Goal: Task Accomplishment & Management: Use online tool/utility

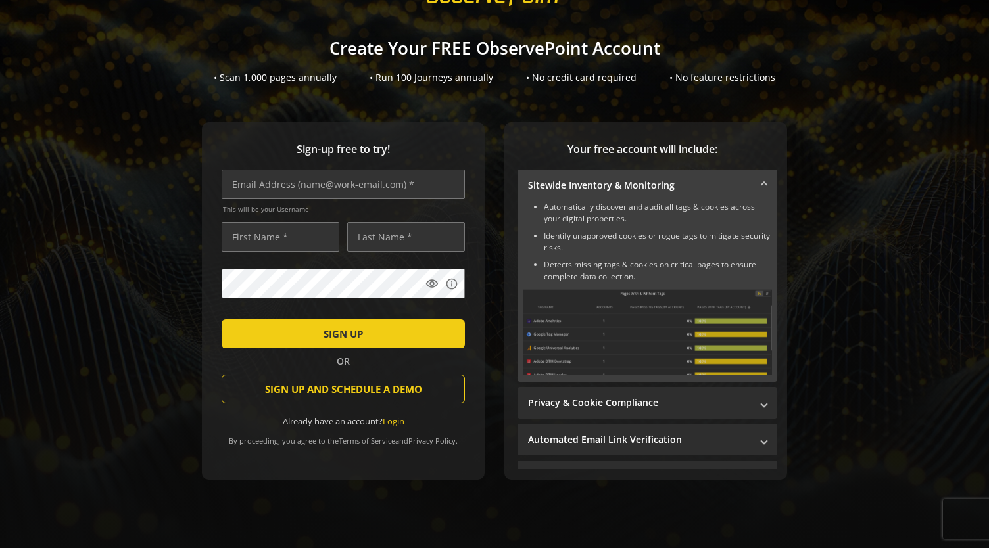
scroll to position [205, 0]
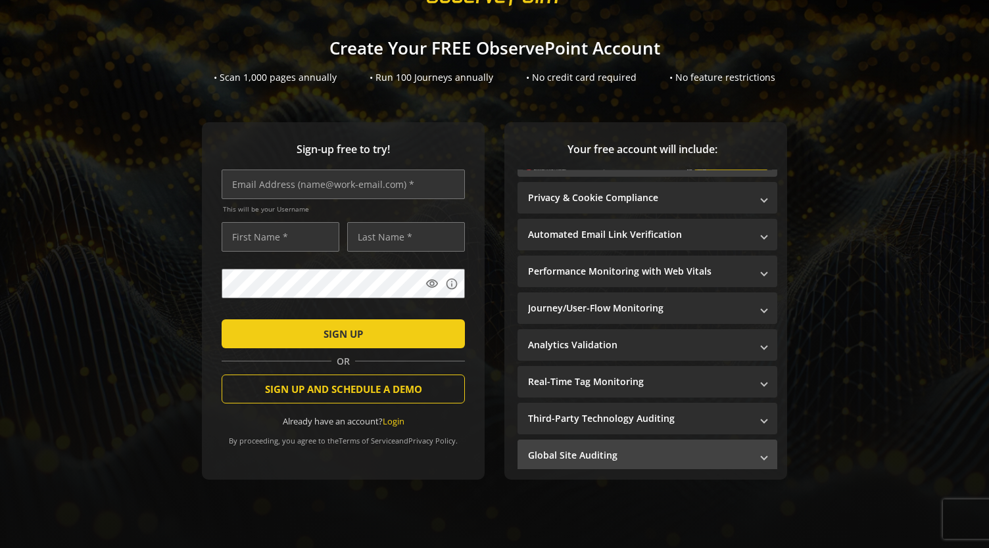
click at [762, 452] on mat-expansion-panel-header "Global Site Auditing" at bounding box center [647, 456] width 260 height 32
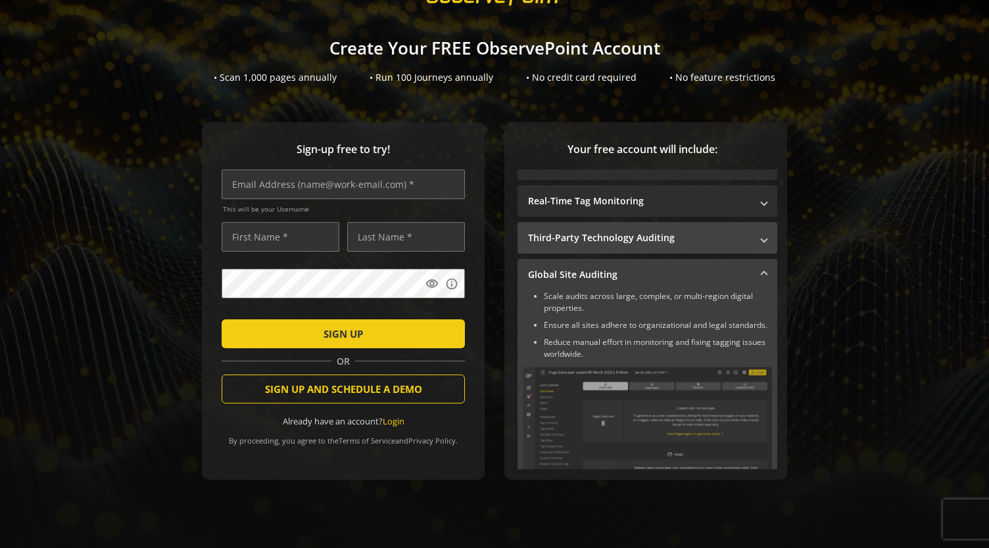
click at [761, 231] on span at bounding box center [763, 238] width 5 height 14
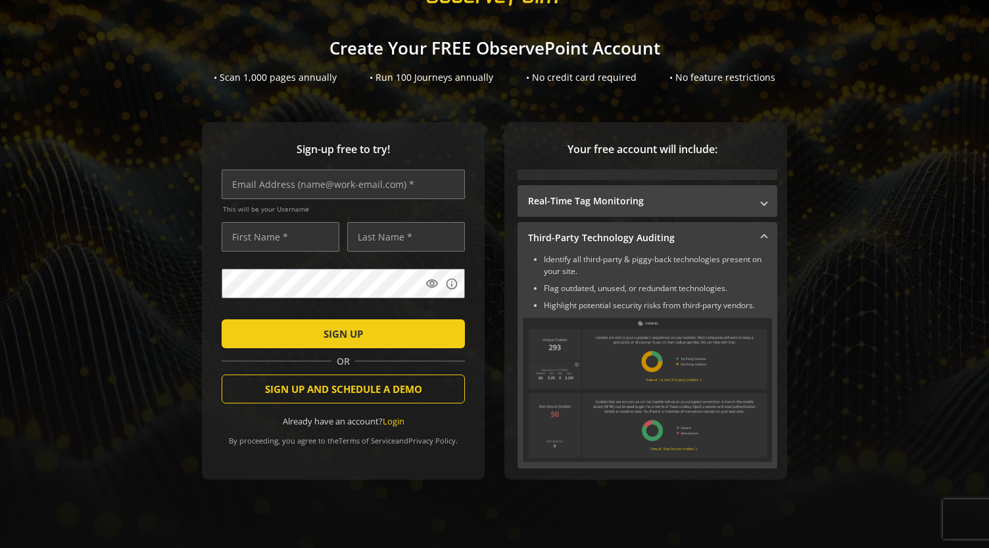
click at [733, 198] on mat-panel-title "Real-Time Tag Monitoring" at bounding box center [639, 201] width 223 height 13
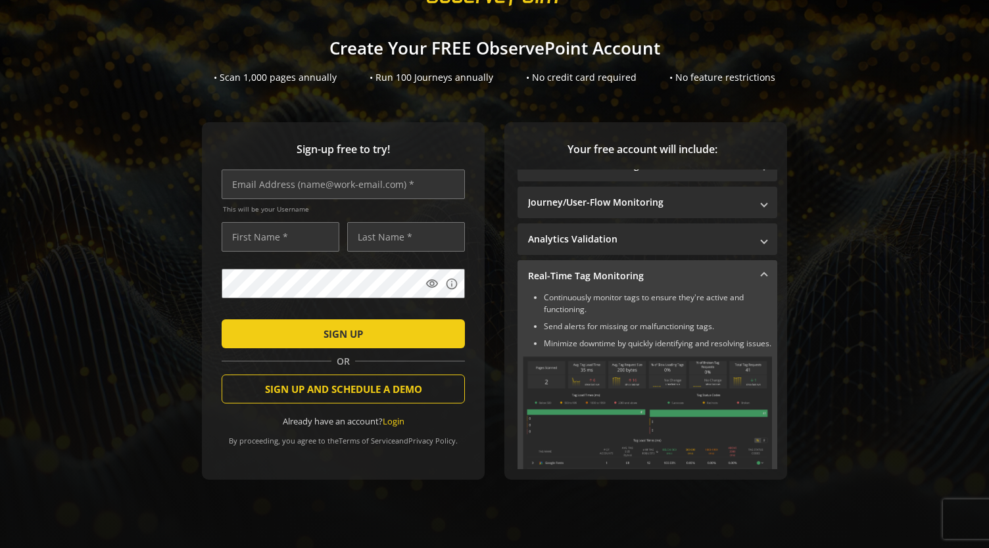
scroll to position [127, 0]
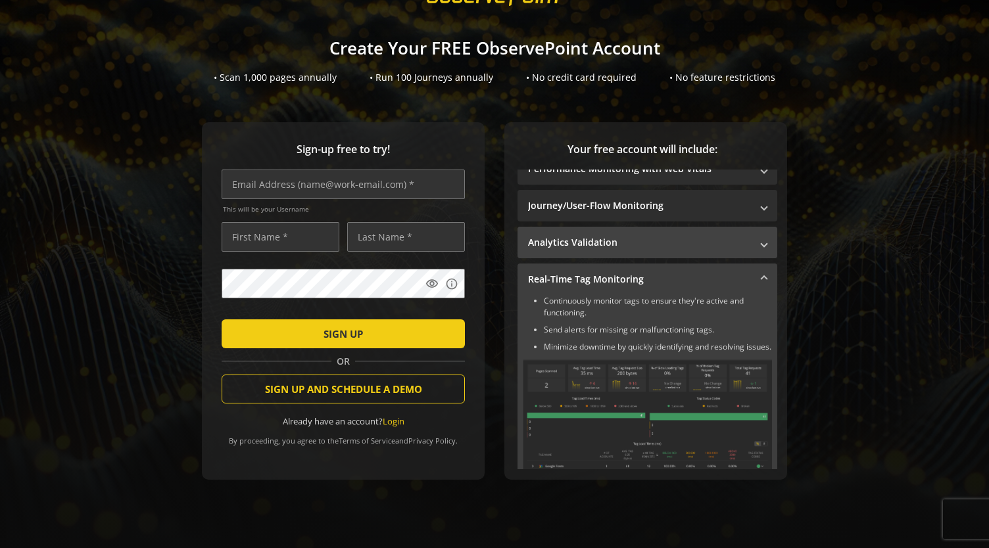
click at [732, 228] on mat-expansion-panel-header "Analytics Validation" at bounding box center [647, 243] width 260 height 32
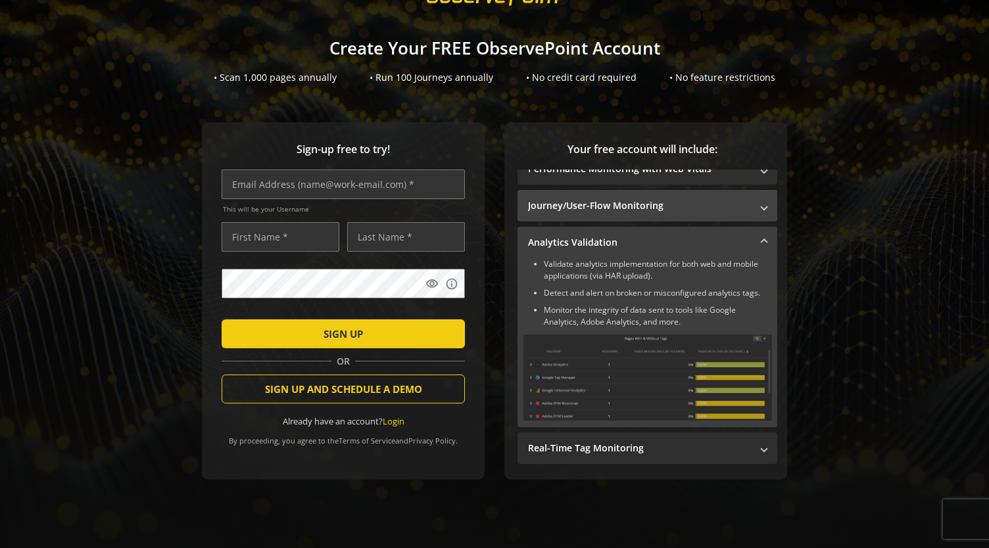
click at [724, 202] on mat-panel-title "Journey/User-Flow Monitoring" at bounding box center [639, 205] width 223 height 13
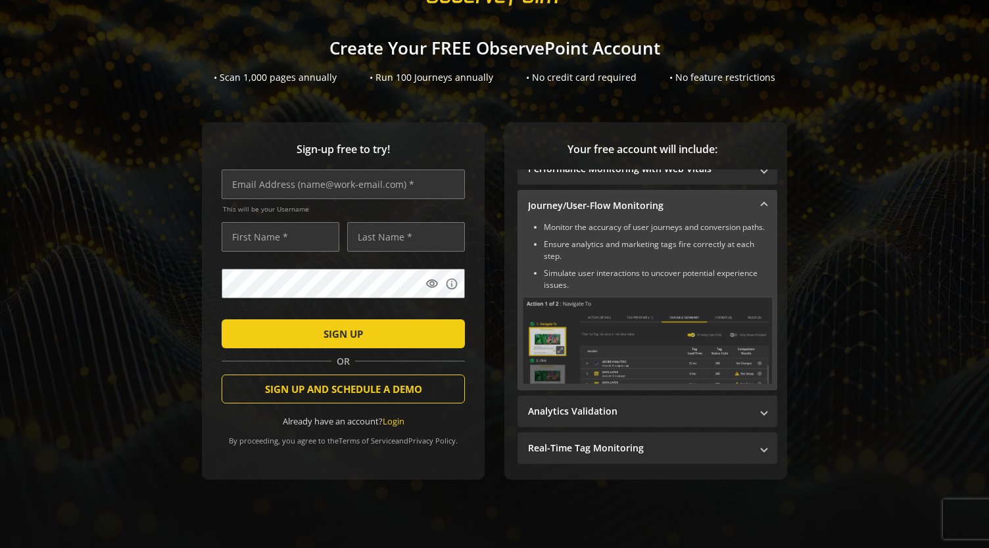
scroll to position [40, 0]
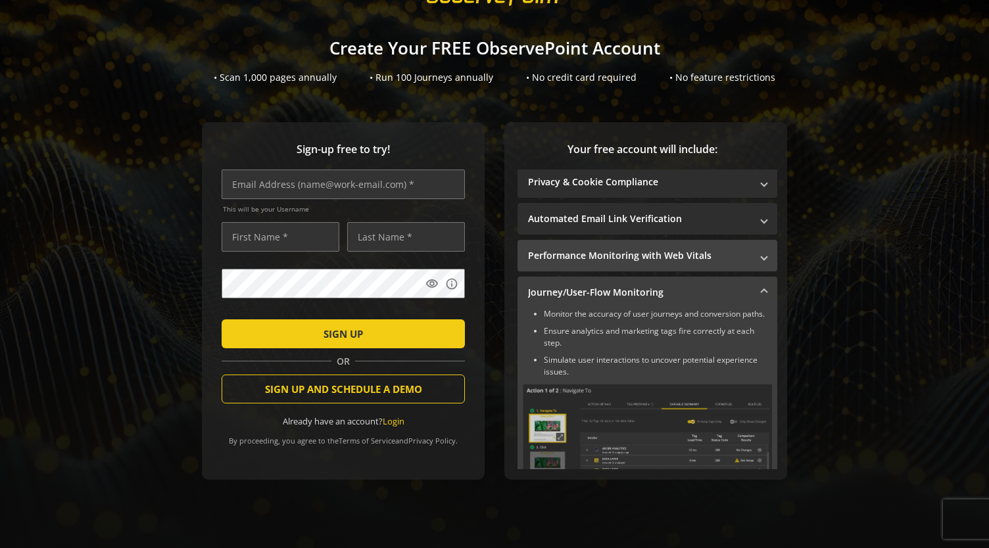
click at [704, 249] on mat-panel-title "Performance Monitoring with Web Vitals" at bounding box center [639, 255] width 223 height 13
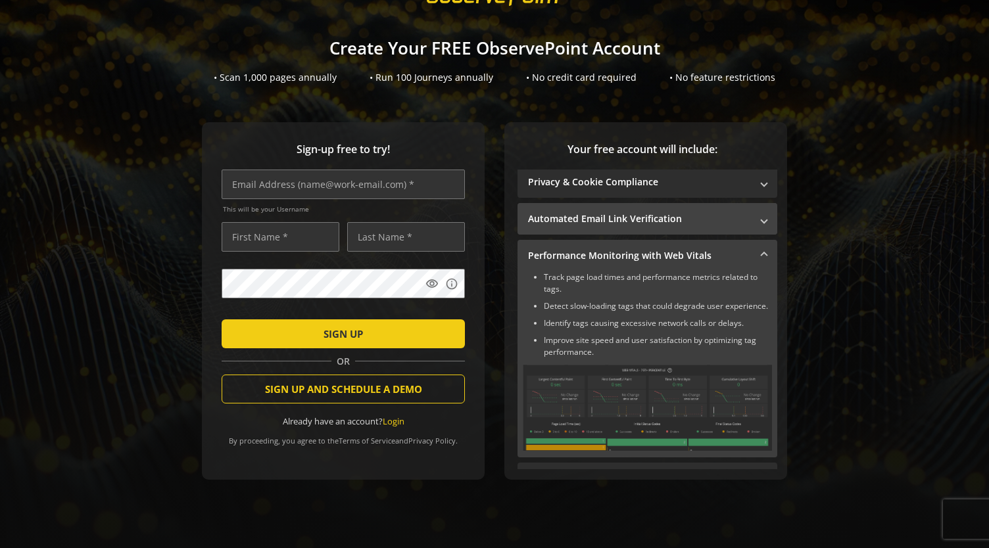
click at [733, 204] on mat-expansion-panel-header "Automated Email Link Verification" at bounding box center [647, 219] width 260 height 32
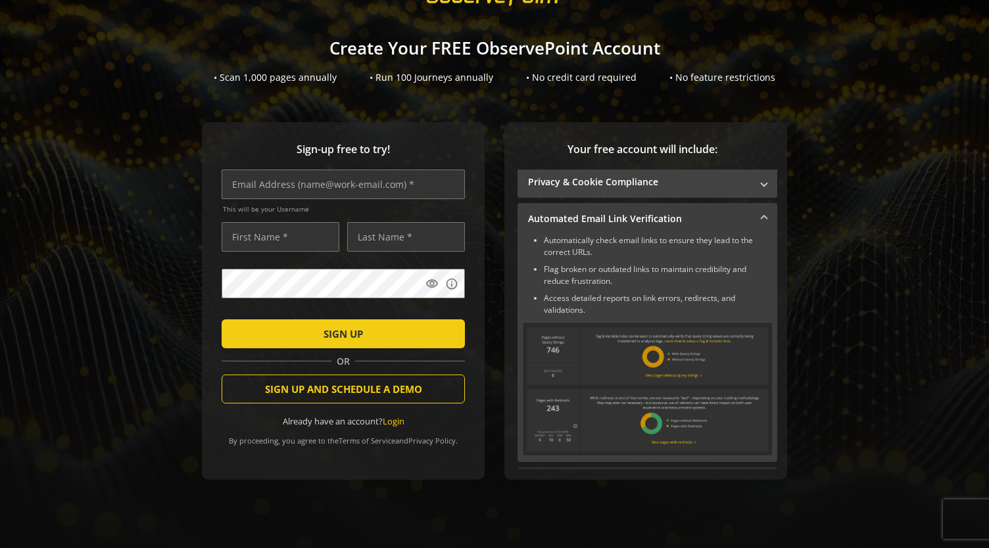
click at [713, 181] on mat-panel-title "Privacy & Cookie Compliance" at bounding box center [639, 182] width 223 height 13
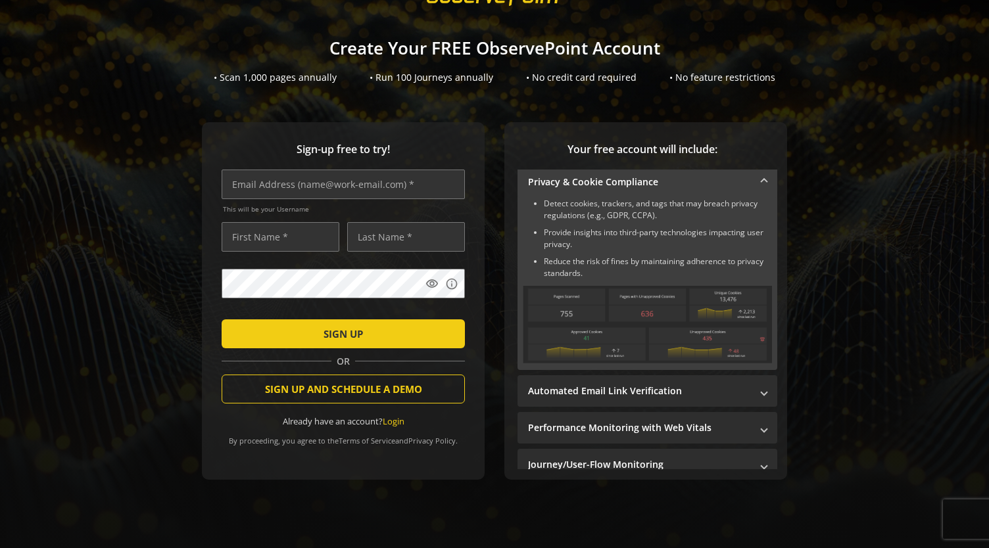
scroll to position [0, 0]
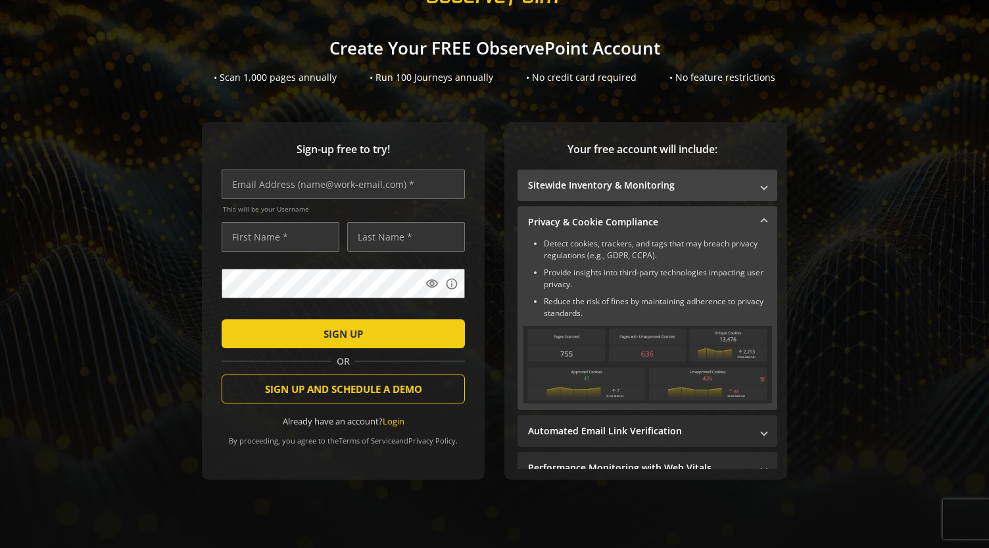
click at [741, 179] on span "Sitewide Inventory & Monitoring" at bounding box center [644, 185] width 233 height 13
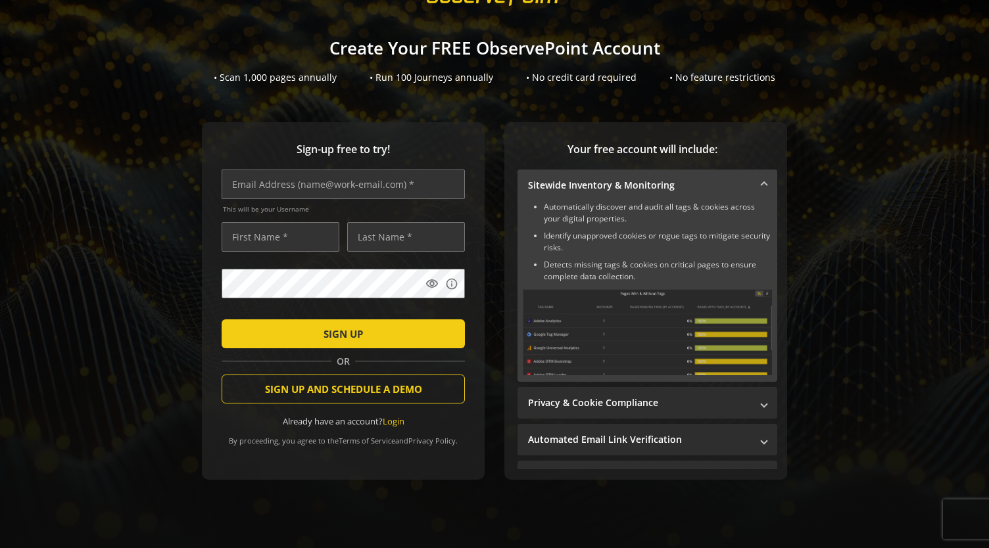
click at [748, 179] on span "Sitewide Inventory & Monitoring" at bounding box center [644, 185] width 233 height 13
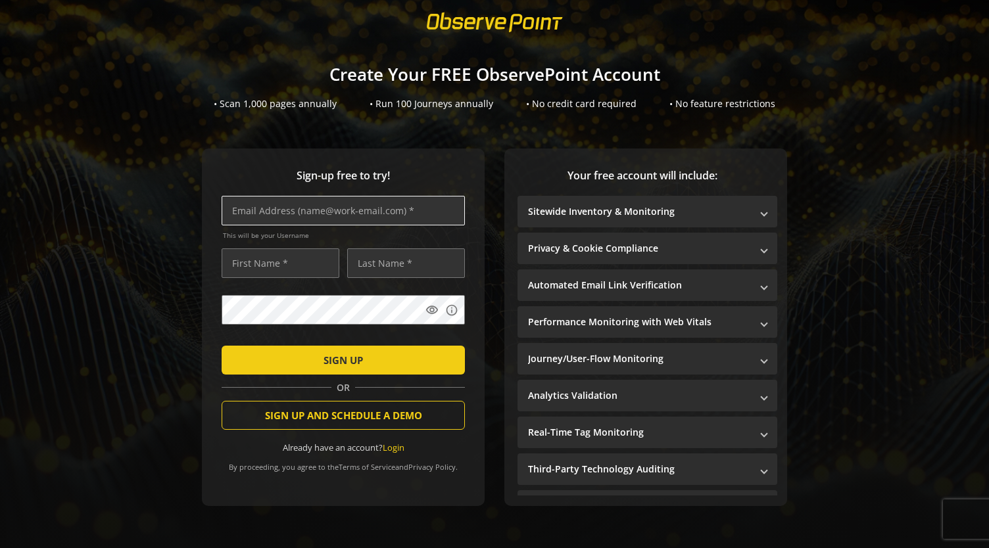
click at [301, 199] on input "text" at bounding box center [343, 211] width 243 height 30
type input "[EMAIL_ADDRESS][DOMAIN_NAME]"
type input "Nik"
click at [222, 346] on div at bounding box center [222, 346] width 0 height 0
type input "[PERSON_NAME]"
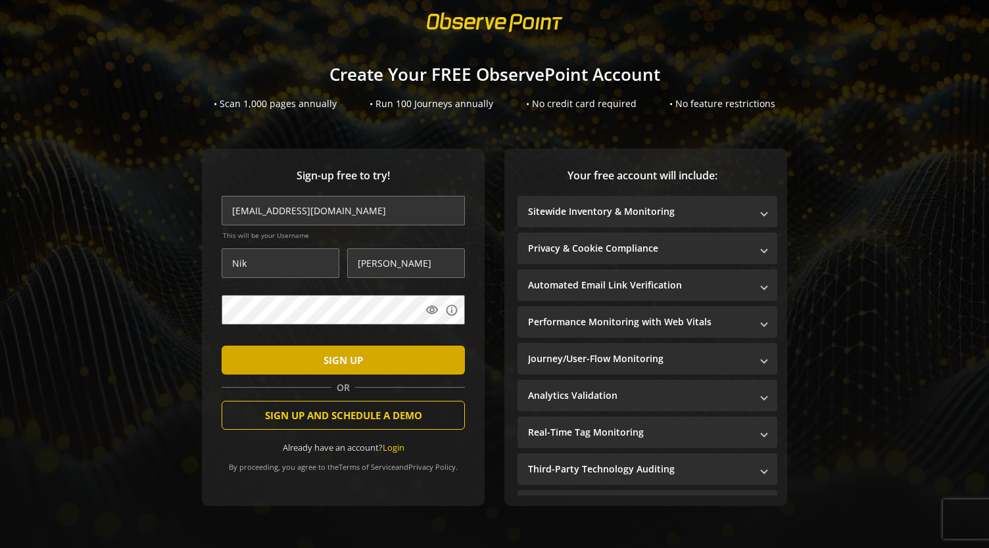
click at [341, 353] on span "SIGN UP" at bounding box center [343, 360] width 39 height 24
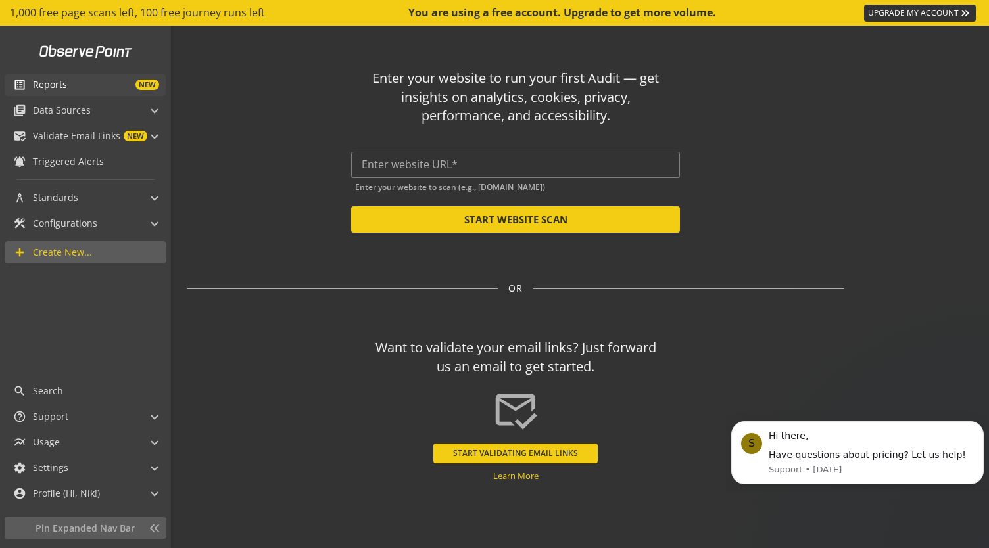
click at [25, 84] on mat-icon "list_alt" at bounding box center [19, 84] width 13 height 13
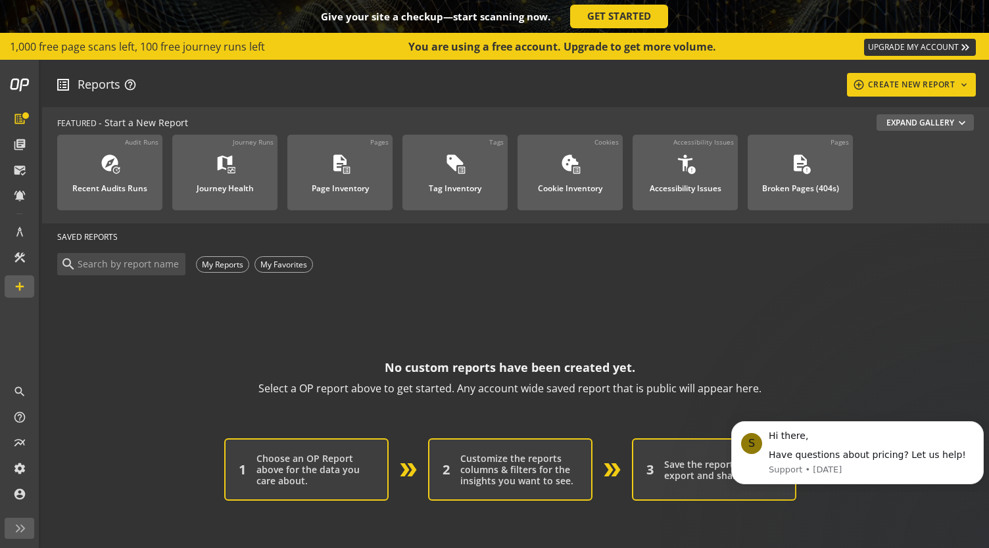
click at [254, 89] on div "list_alt Reports help_outline add_circle_outline CREATE NEW REPORT keyboard_arr…" at bounding box center [515, 85] width 921 height 24
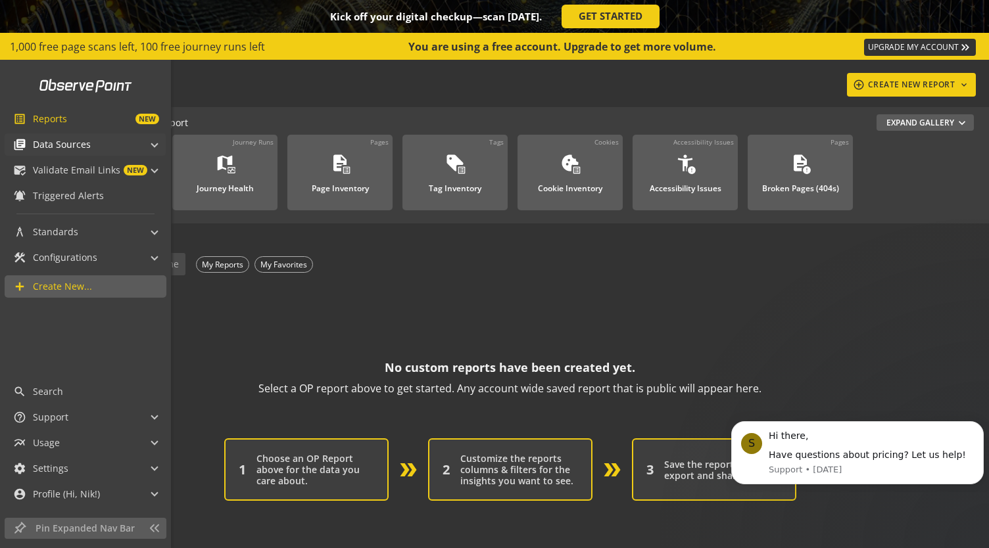
click at [14, 149] on mat-icon "library_books" at bounding box center [19, 144] width 13 height 13
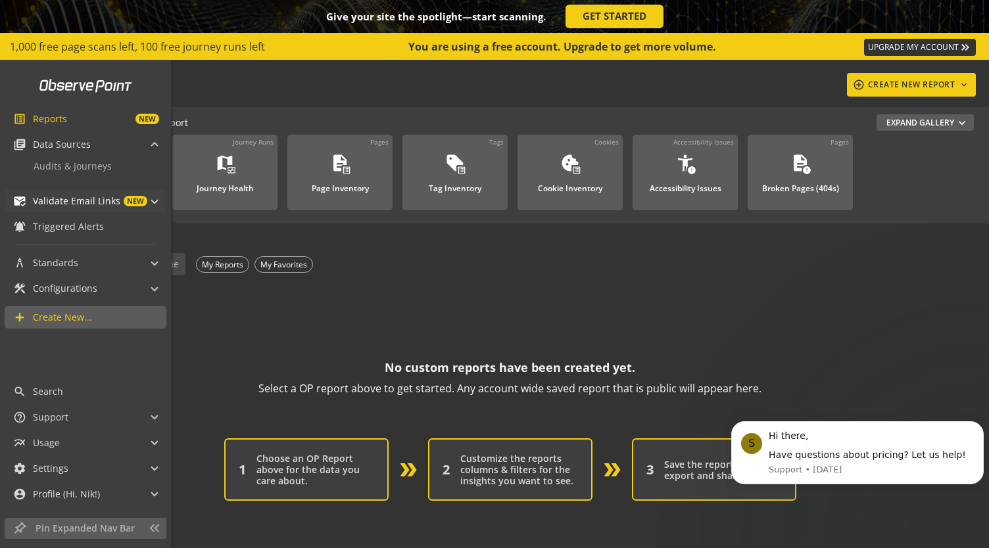
click at [78, 206] on span "Validate Email Links" at bounding box center [76, 201] width 87 height 13
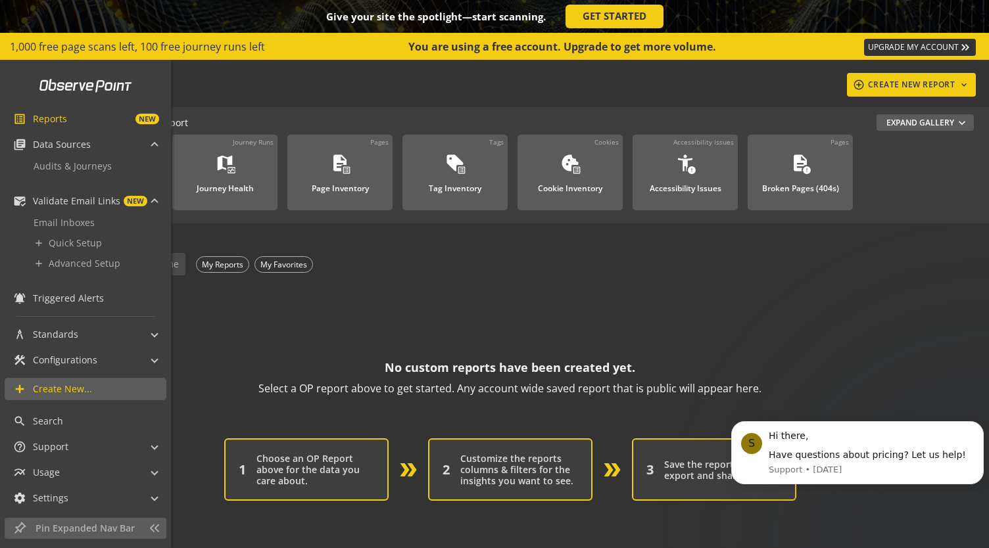
scroll to position [28, 0]
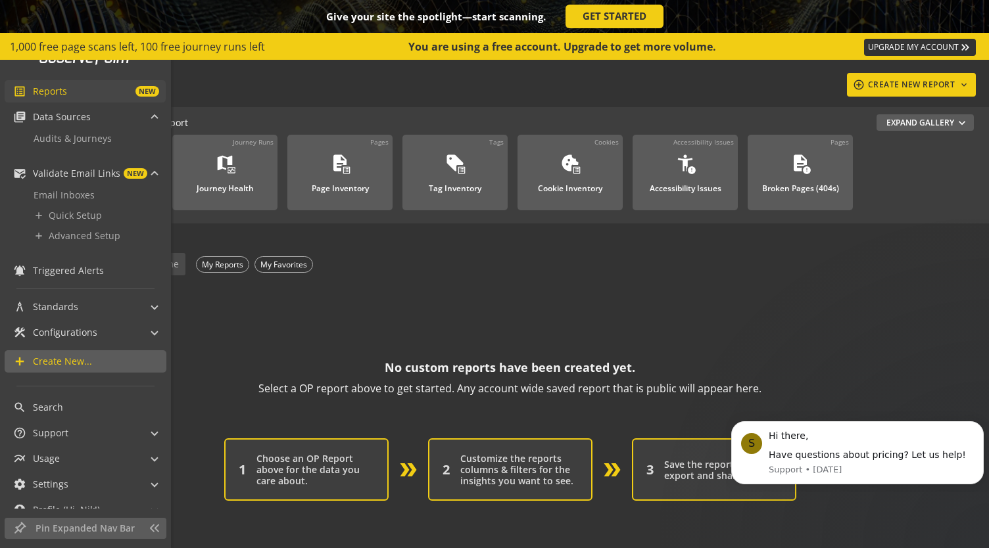
click at [68, 95] on span "NEW" at bounding box center [113, 91] width 92 height 11
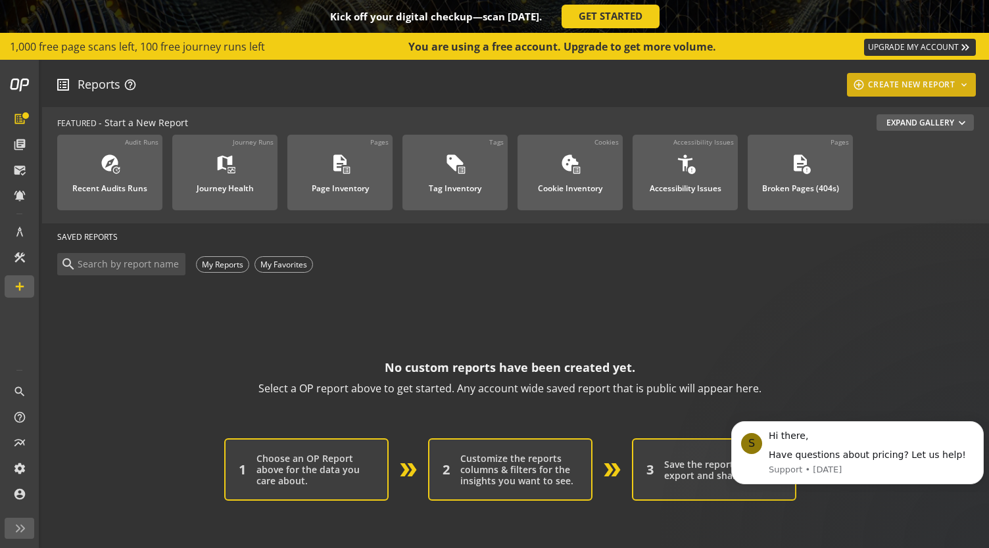
click at [880, 81] on div "add_circle_outline CREATE NEW REPORT keyboard_arrow_down" at bounding box center [911, 85] width 119 height 24
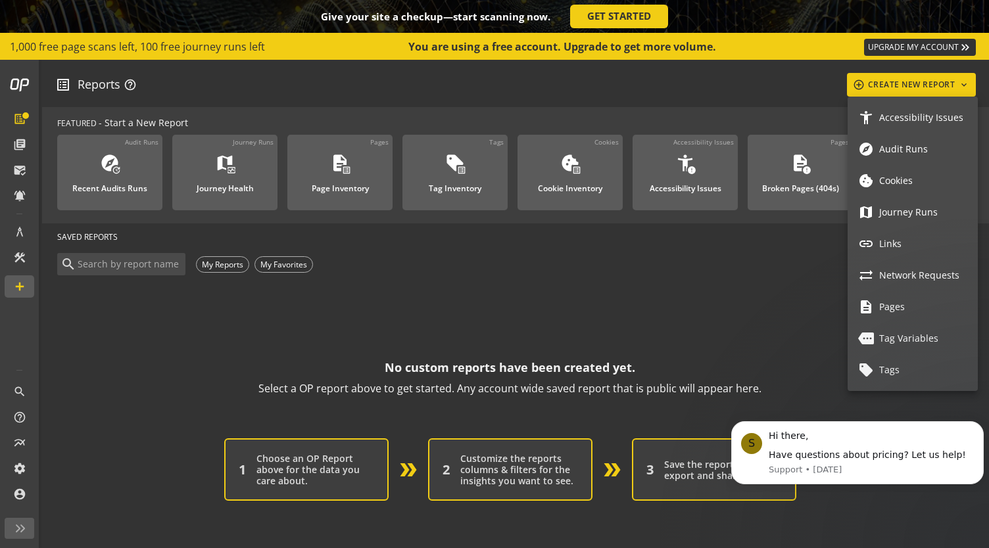
click at [518, 225] on div at bounding box center [494, 274] width 989 height 548
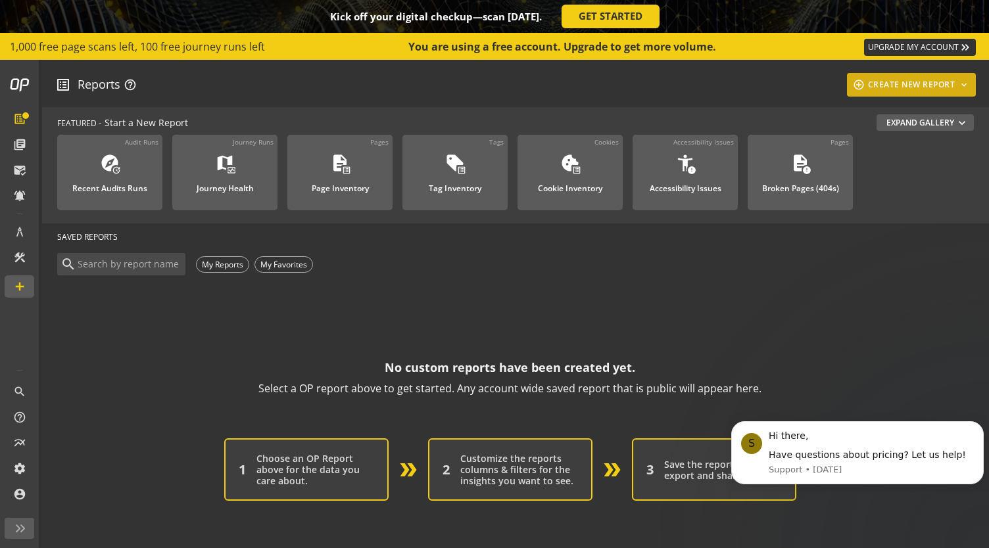
click at [894, 87] on div "add_circle_outline CREATE NEW REPORT keyboard_arrow_down" at bounding box center [911, 85] width 119 height 24
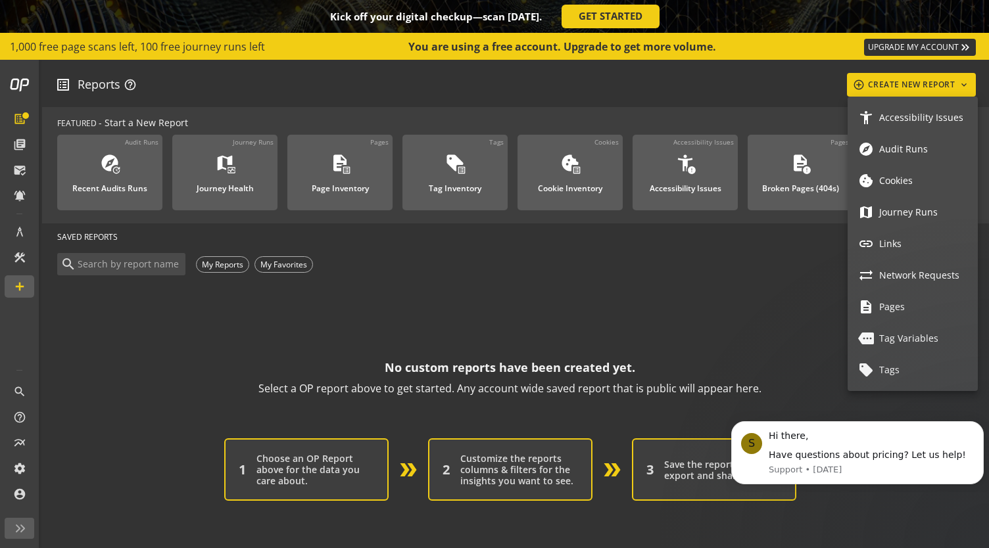
click at [916, 219] on link "map Journey Runs" at bounding box center [913, 213] width 130 height 32
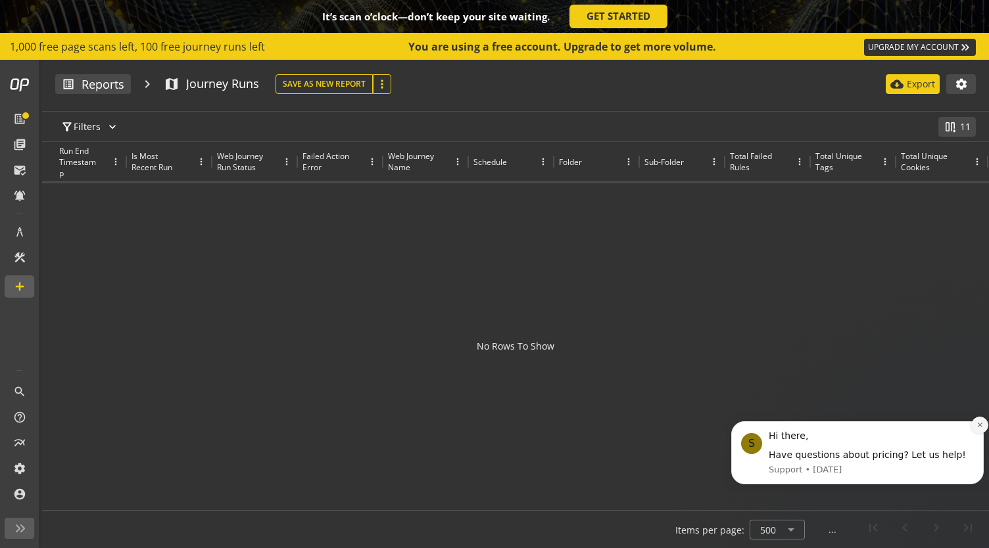
click at [977, 428] on icon "Dismiss notification" at bounding box center [979, 424] width 7 height 7
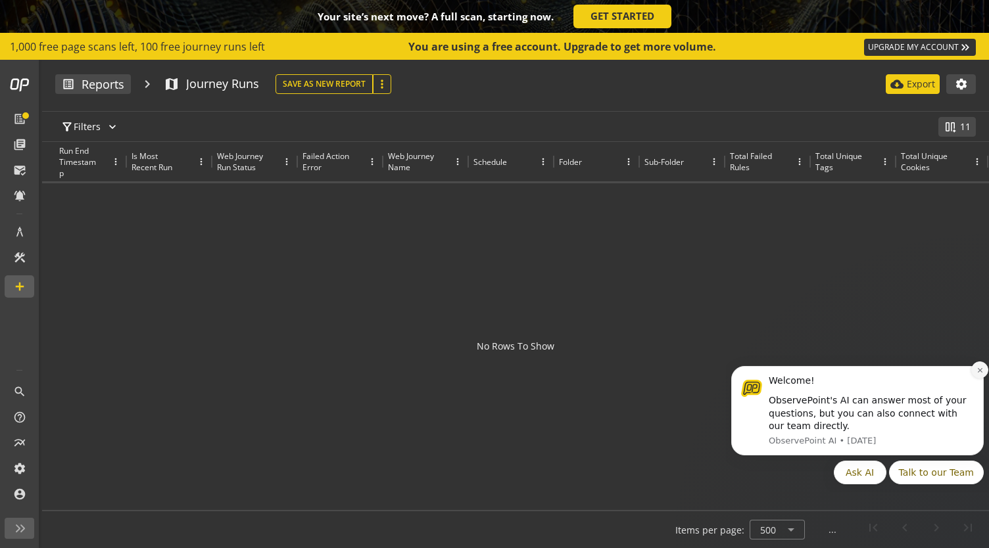
click at [978, 374] on icon "Dismiss notification" at bounding box center [979, 370] width 7 height 7
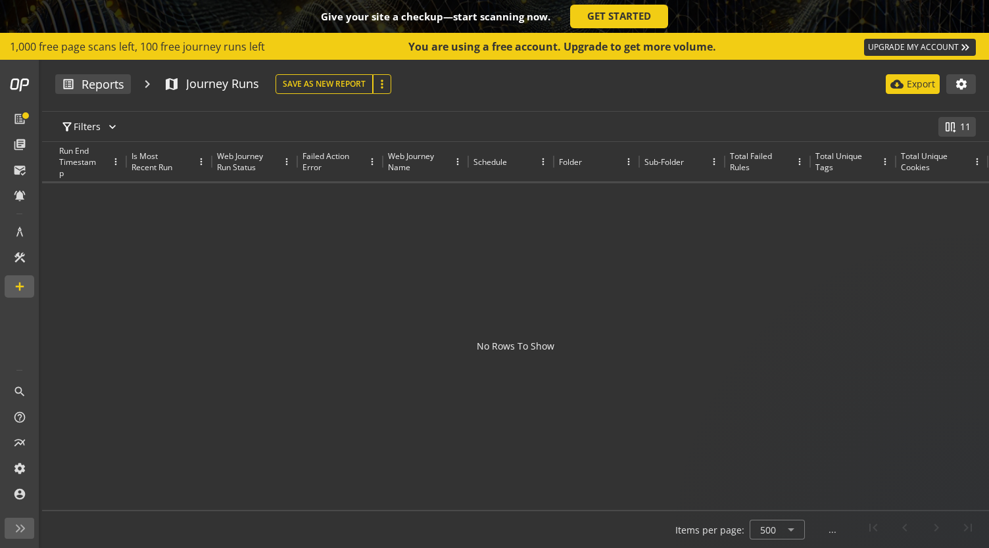
click at [514, 349] on div at bounding box center [515, 346] width 947 height 327
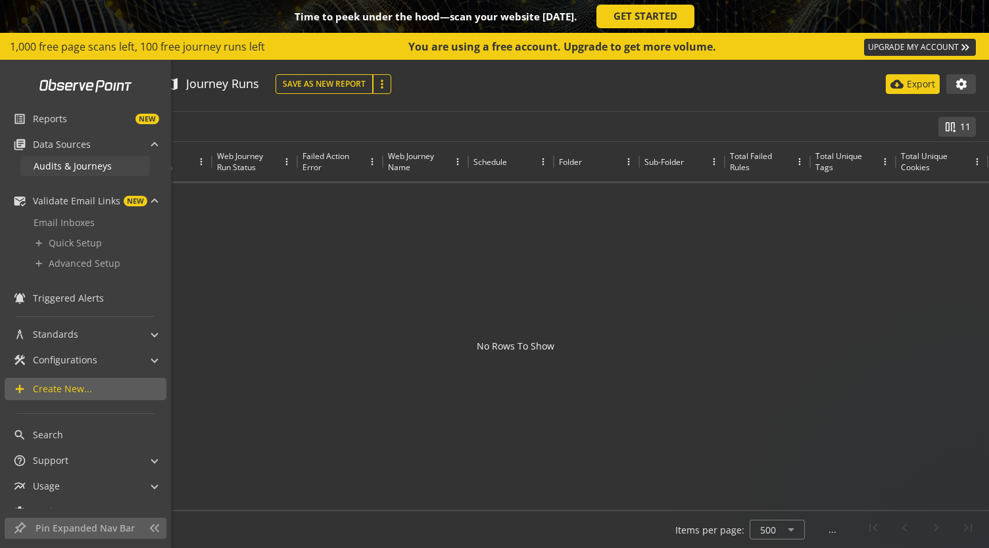
click at [60, 164] on span "Audits & Journeys" at bounding box center [73, 166] width 78 height 12
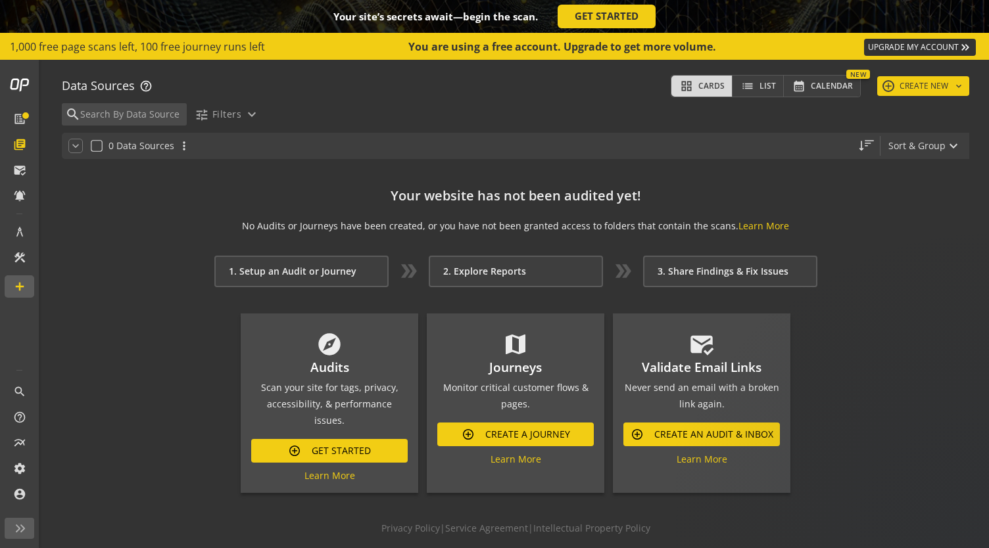
click at [306, 273] on div "1. Setup an Audit or Journey" at bounding box center [301, 272] width 174 height 32
click at [514, 443] on span "Create A Journey" at bounding box center [527, 435] width 85 height 24
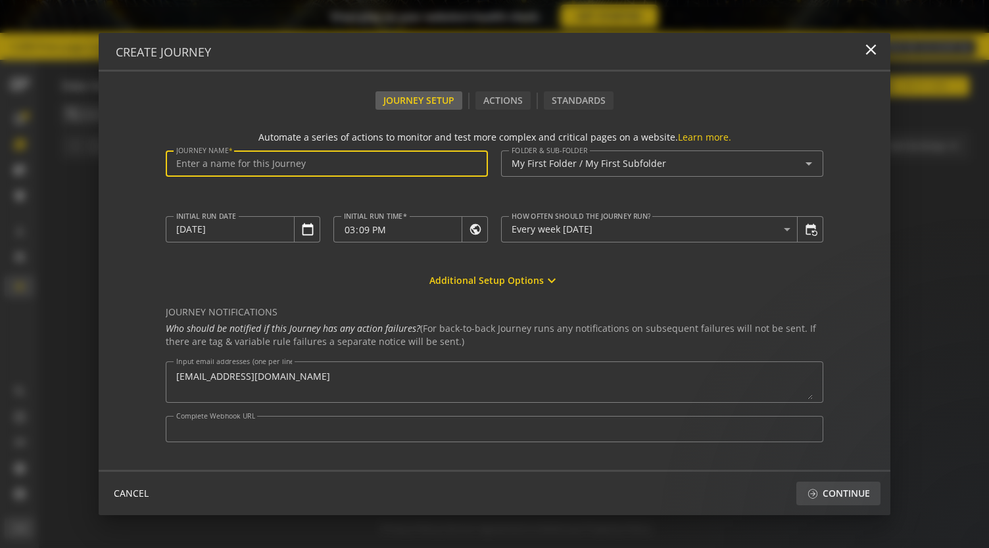
click at [322, 158] on input "Journey Name" at bounding box center [326, 163] width 301 height 11
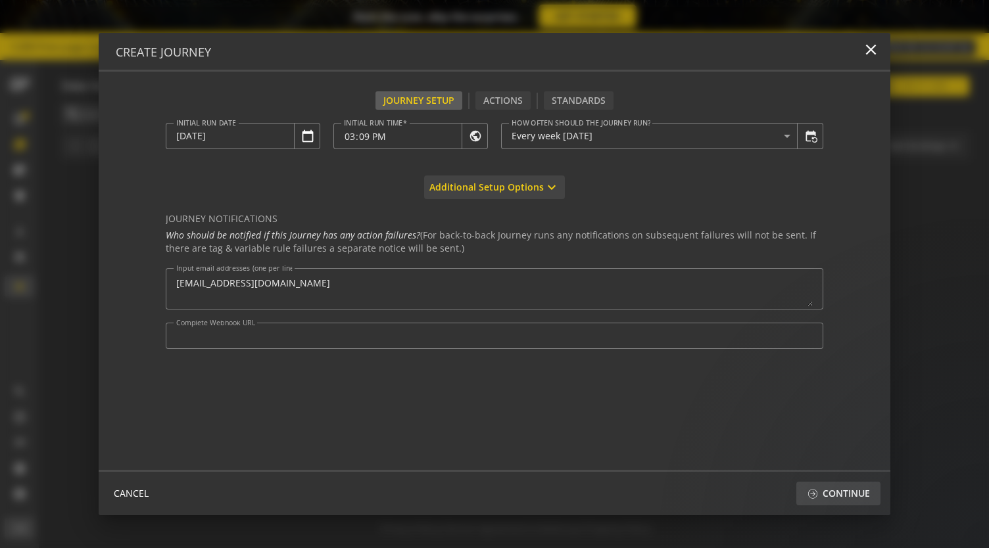
scroll to position [94, 0]
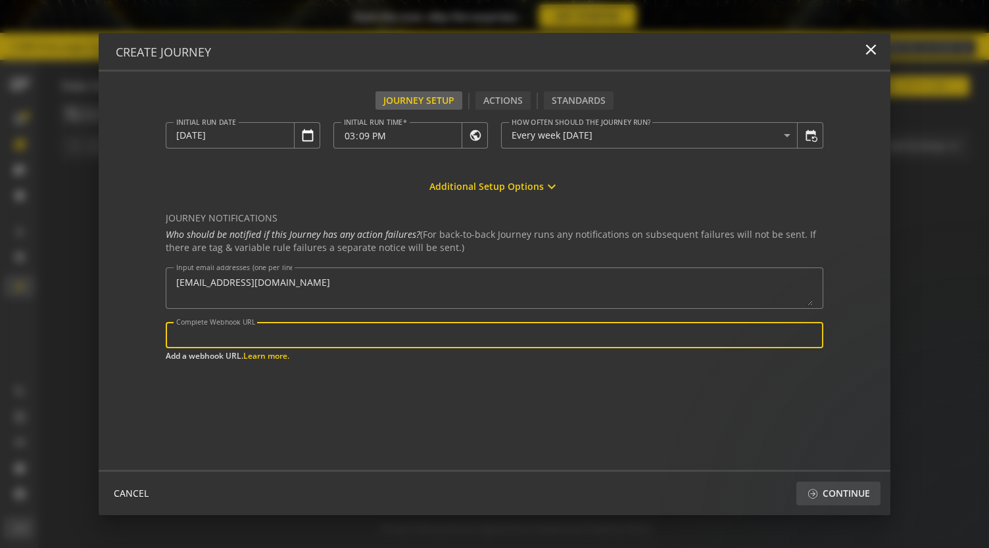
click at [383, 335] on input "Complete Webhook URL" at bounding box center [494, 335] width 636 height 11
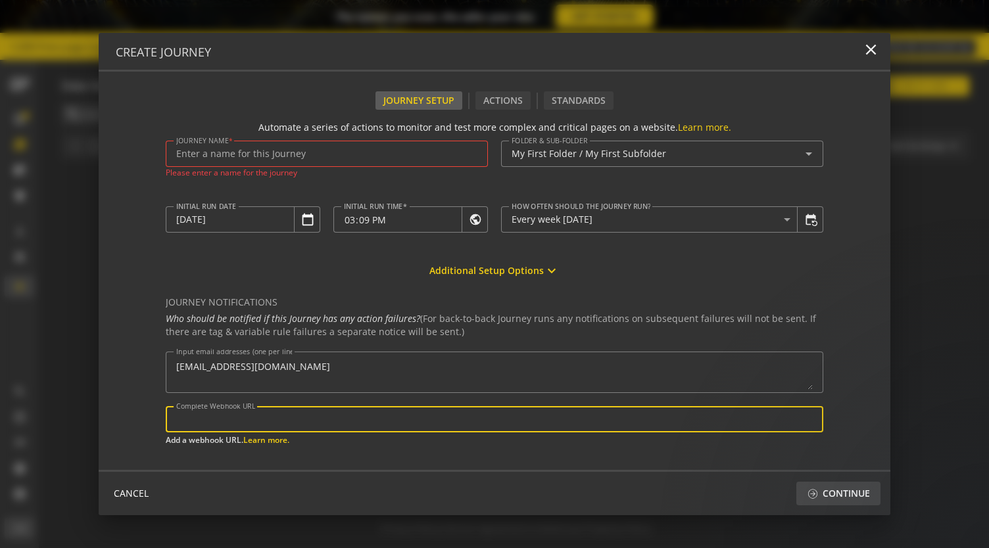
scroll to position [0, 0]
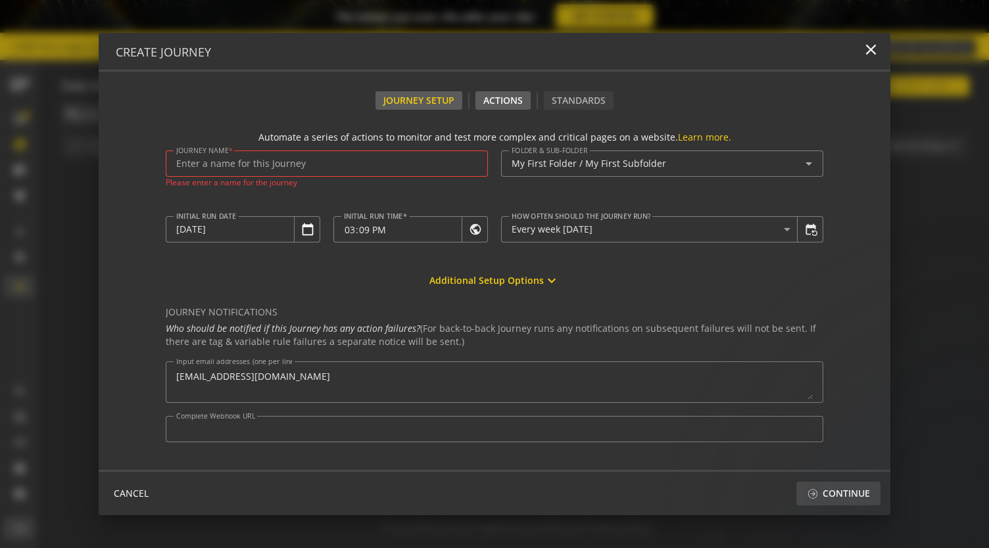
click at [483, 100] on div "Actions" at bounding box center [502, 100] width 55 height 18
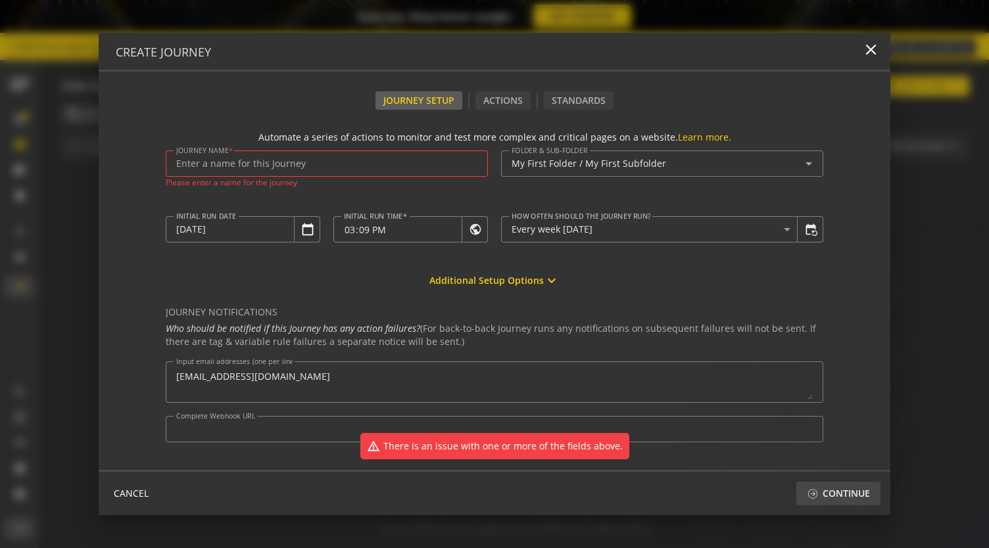
click at [405, 153] on div at bounding box center [326, 164] width 301 height 26
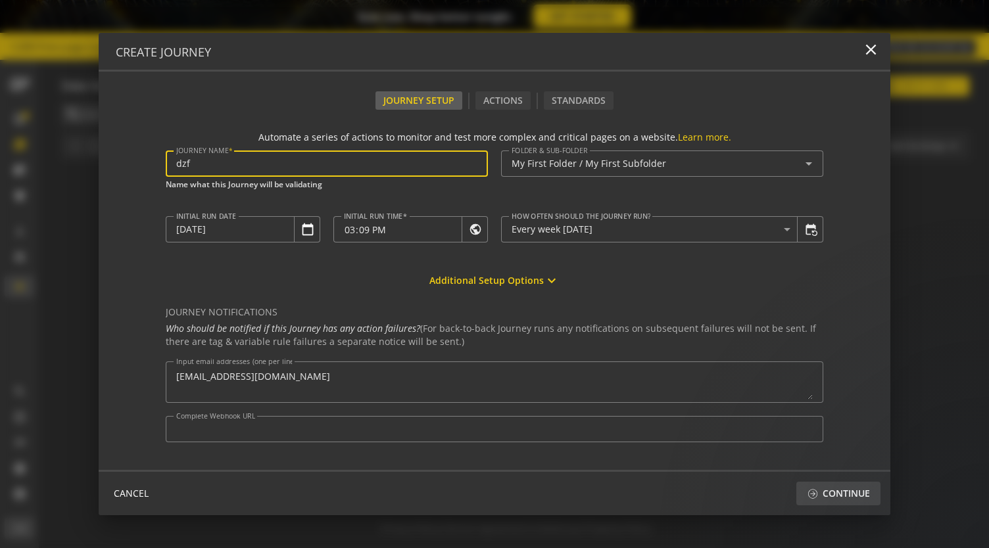
type input "dzf"
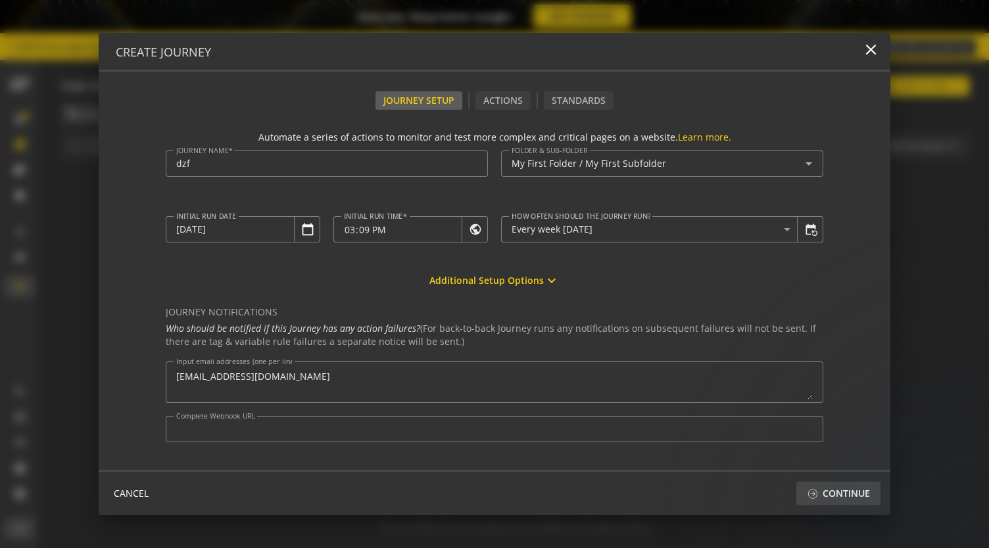
click at [506, 111] on form "Automate a series of actions to monitor and test more complex and critical page…" at bounding box center [494, 290] width 791 height 360
click at [506, 107] on div "Actions" at bounding box center [502, 100] width 55 height 18
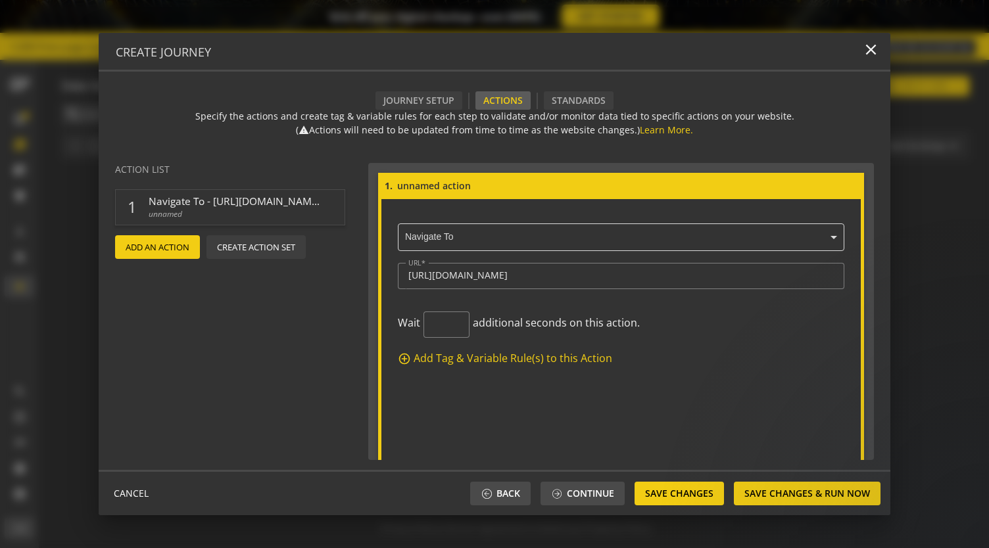
scroll to position [28, 0]
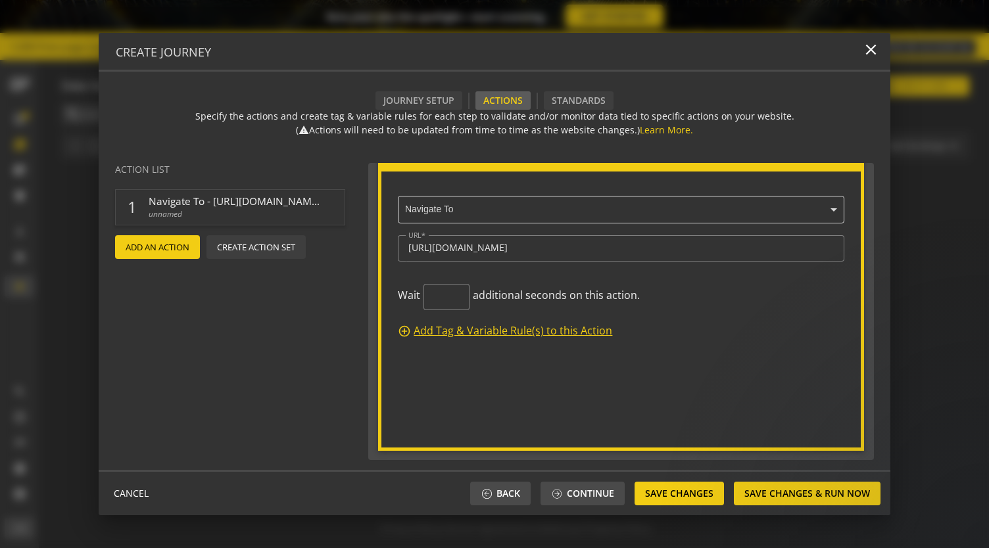
click at [433, 332] on span "Add Tag & Variable Rule(s) to this Action" at bounding box center [513, 331] width 199 height 15
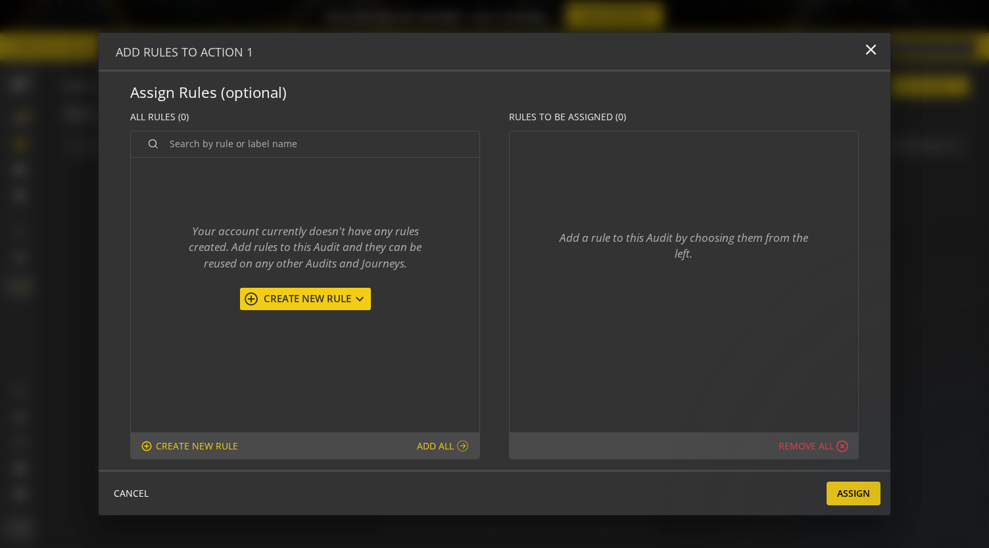
click at [339, 295] on span "Create New Rule" at bounding box center [305, 299] width 93 height 14
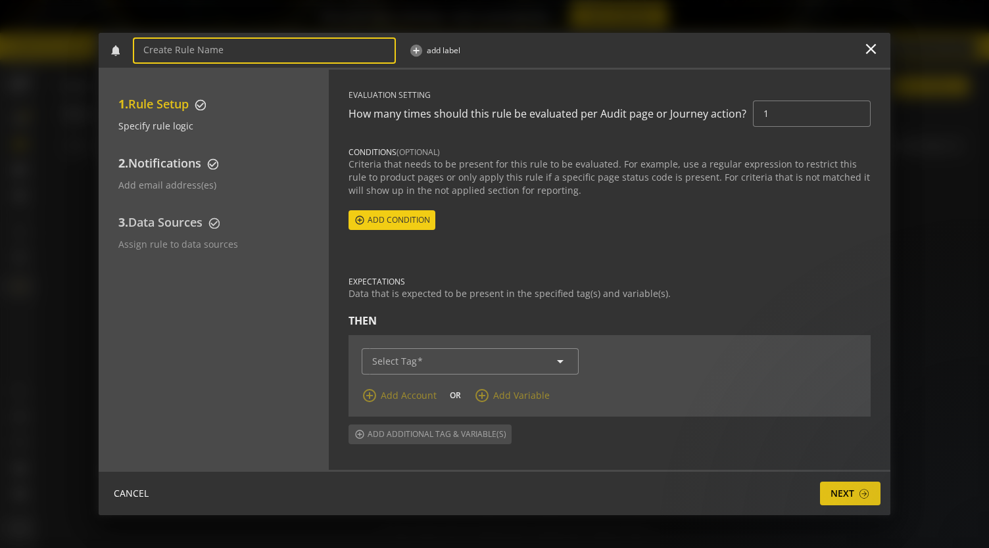
click at [195, 170] on span "Notifications" at bounding box center [164, 163] width 73 height 16
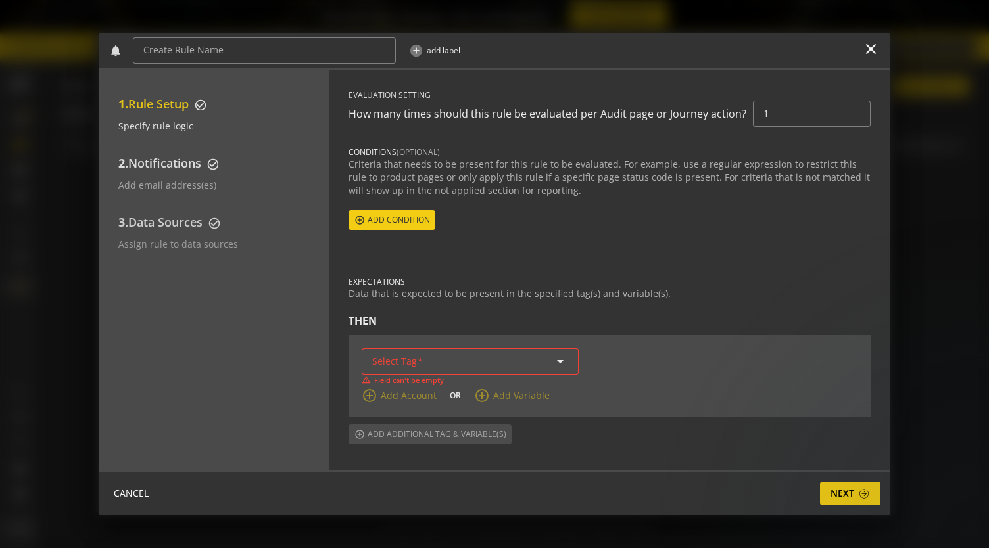
click at [189, 108] on span "Rule Setup" at bounding box center [158, 104] width 60 height 16
click at [455, 362] on input "Select Tag" at bounding box center [470, 361] width 196 height 11
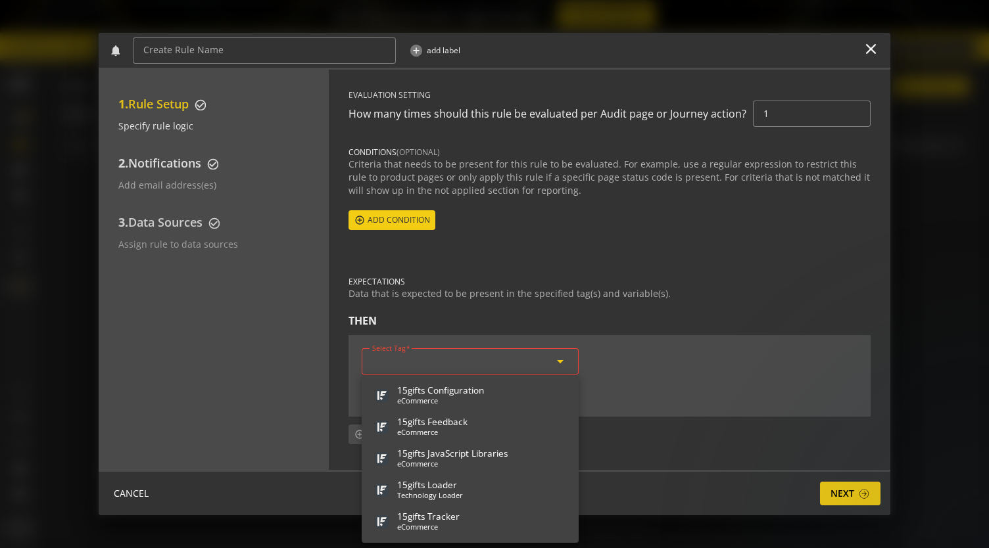
click at [564, 366] on mat-icon "arrow_drop_down" at bounding box center [560, 362] width 16 height 16
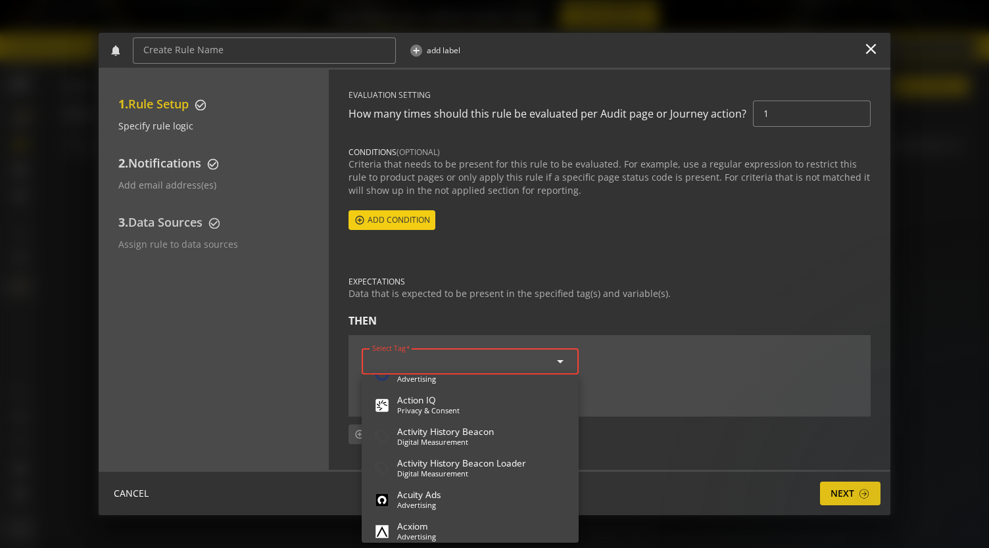
scroll to position [559, 0]
click at [351, 240] on form "EVALUATION SETTING How many times should this rule be evaluated per Audit page …" at bounding box center [608, 266] width 521 height 355
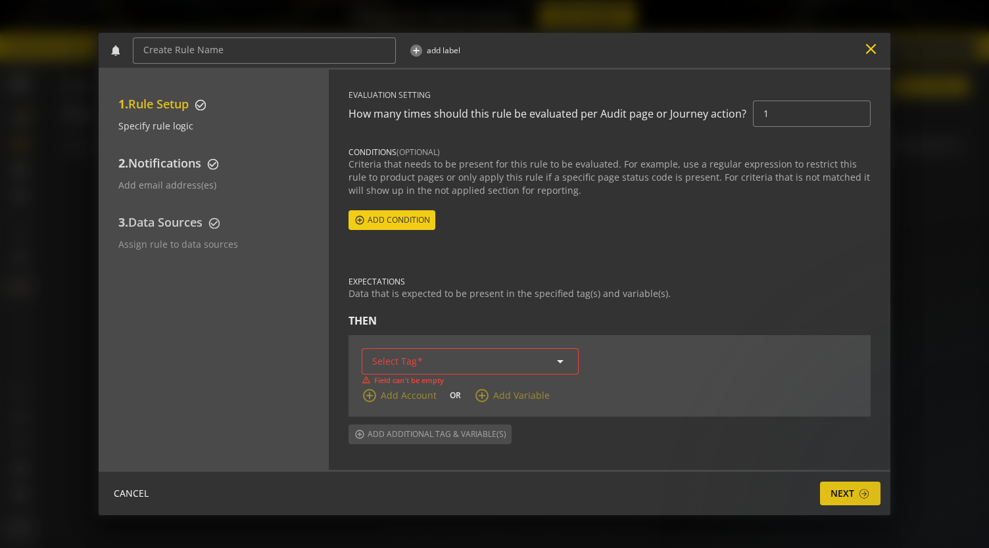
click at [871, 43] on mat-icon "close" at bounding box center [871, 49] width 18 height 18
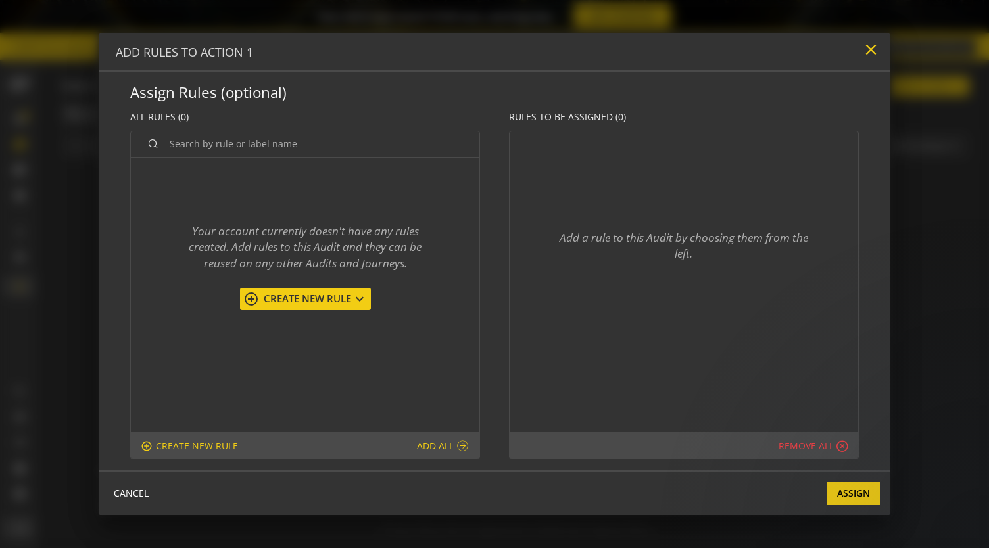
click at [863, 53] on mat-icon "close" at bounding box center [871, 50] width 18 height 18
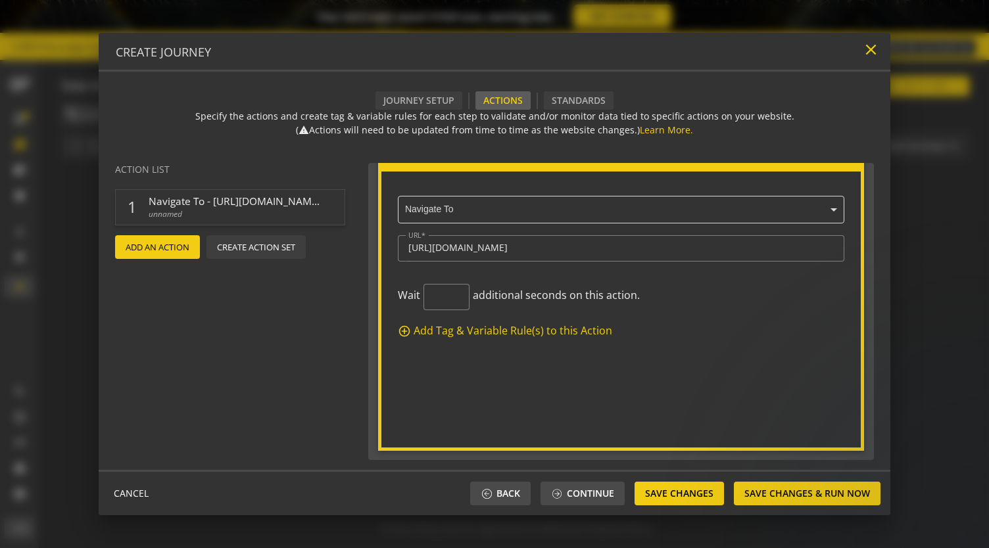
click at [871, 49] on mat-icon "close" at bounding box center [871, 50] width 18 height 18
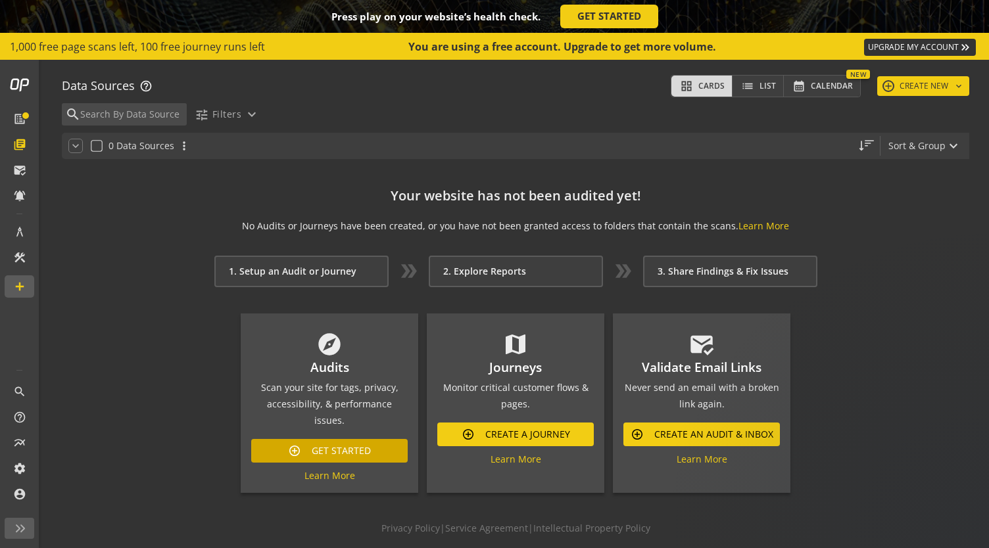
click at [331, 444] on span "Get Started" at bounding box center [341, 451] width 59 height 24
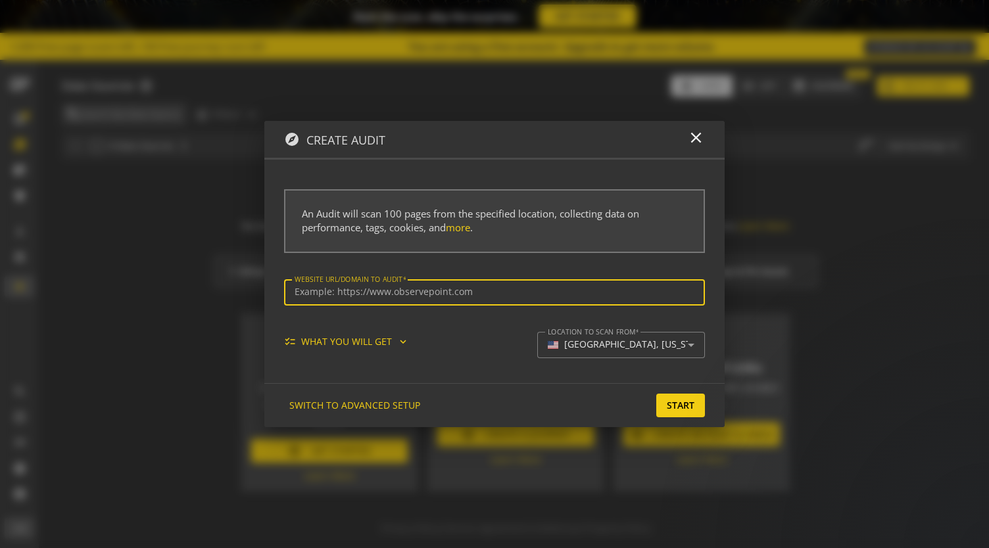
click at [385, 343] on div "checklist WHAT YOU WILL GET expand_more" at bounding box center [351, 341] width 135 height 13
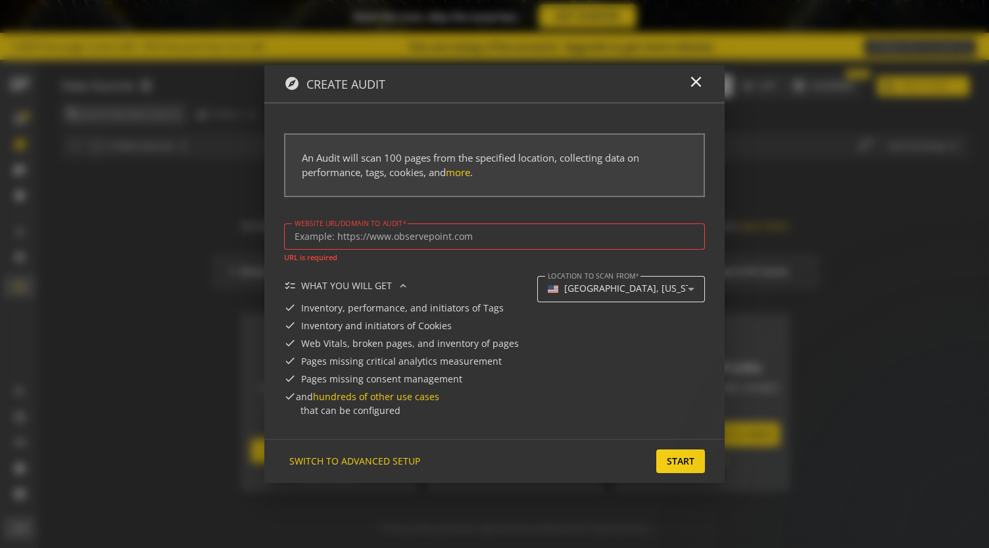
click at [587, 295] on div "[GEOGRAPHIC_DATA], [US_STATE]" at bounding box center [621, 289] width 147 height 16
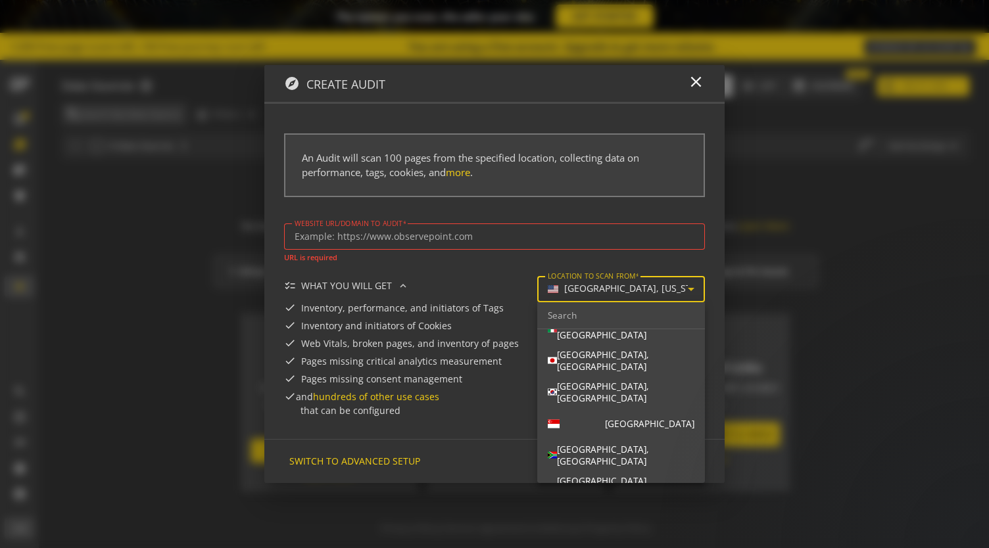
scroll to position [431, 0]
click at [483, 378] on div at bounding box center [494, 274] width 989 height 548
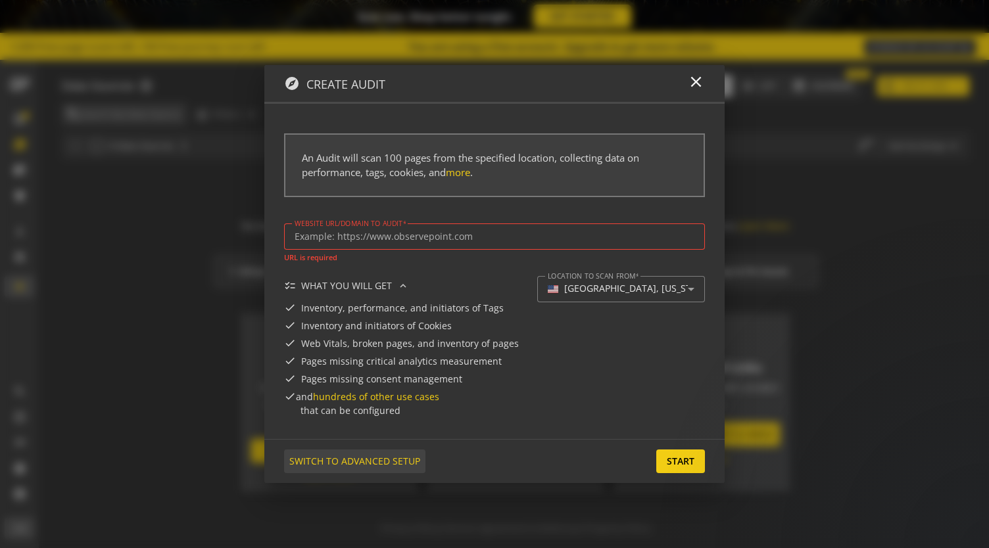
click at [377, 463] on span "SWITCH TO ADVANCED SETUP" at bounding box center [354, 462] width 131 height 24
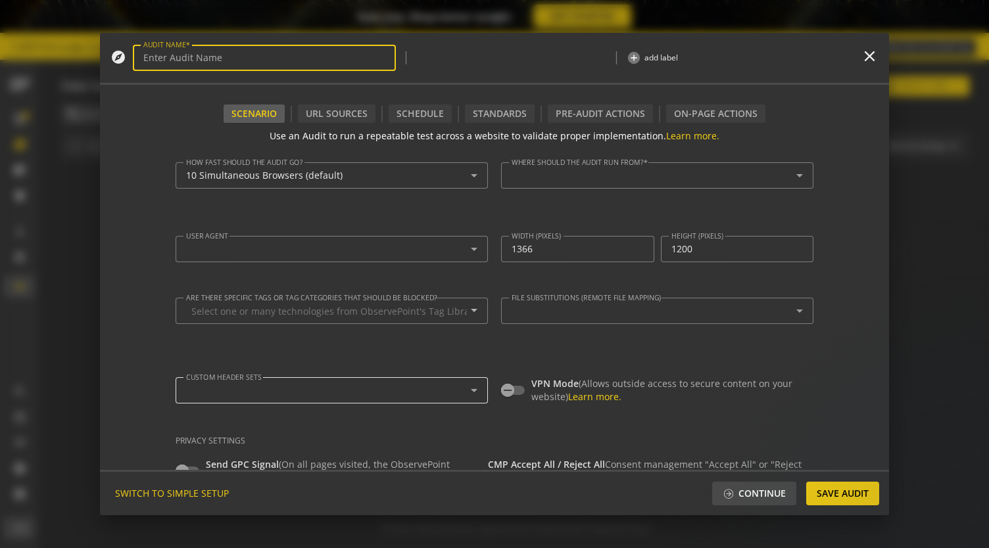
type input "Simple Audit - [DATE] 3:26pm"
type textarea "[EMAIL_ADDRESS][DOMAIN_NAME]"
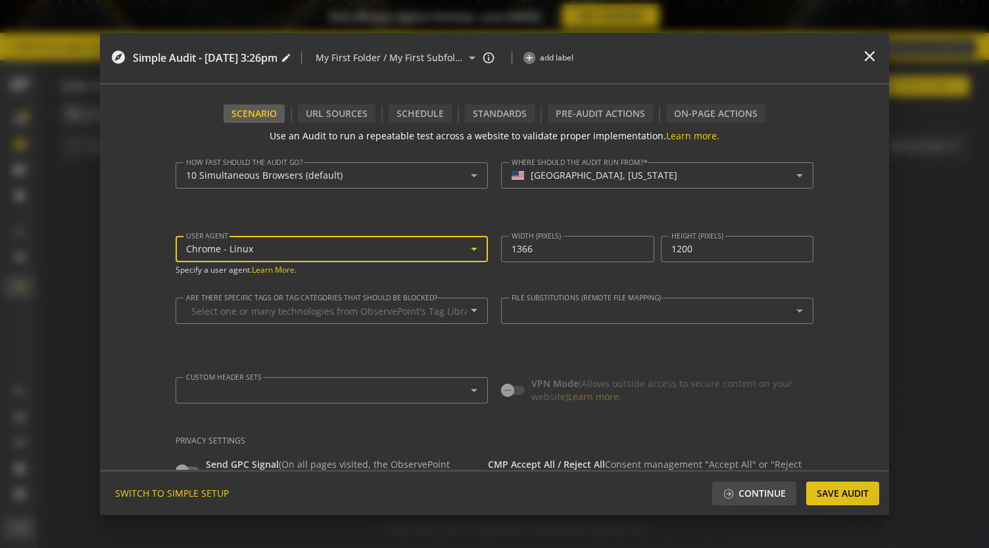
click at [206, 252] on span "Chrome - Linux" at bounding box center [219, 249] width 67 height 12
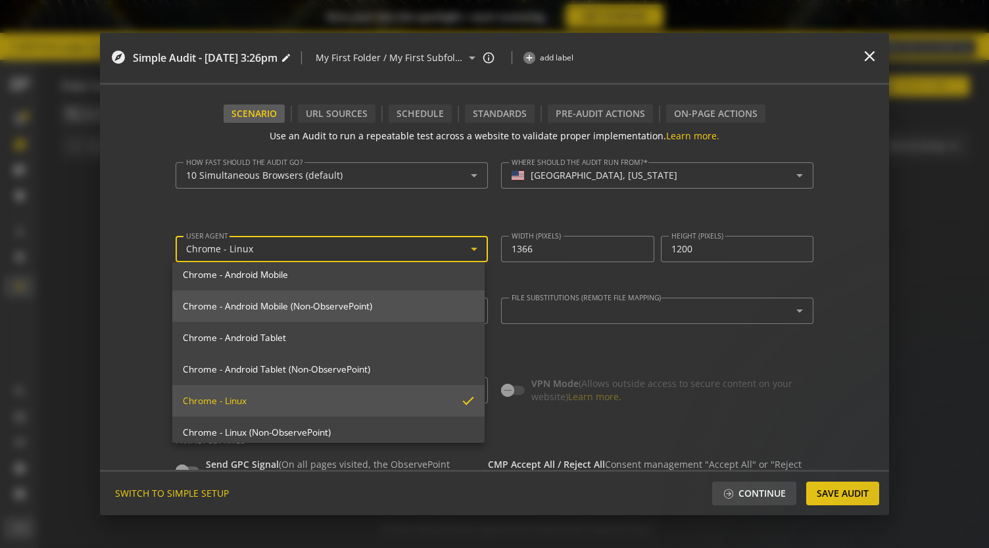
scroll to position [0, 0]
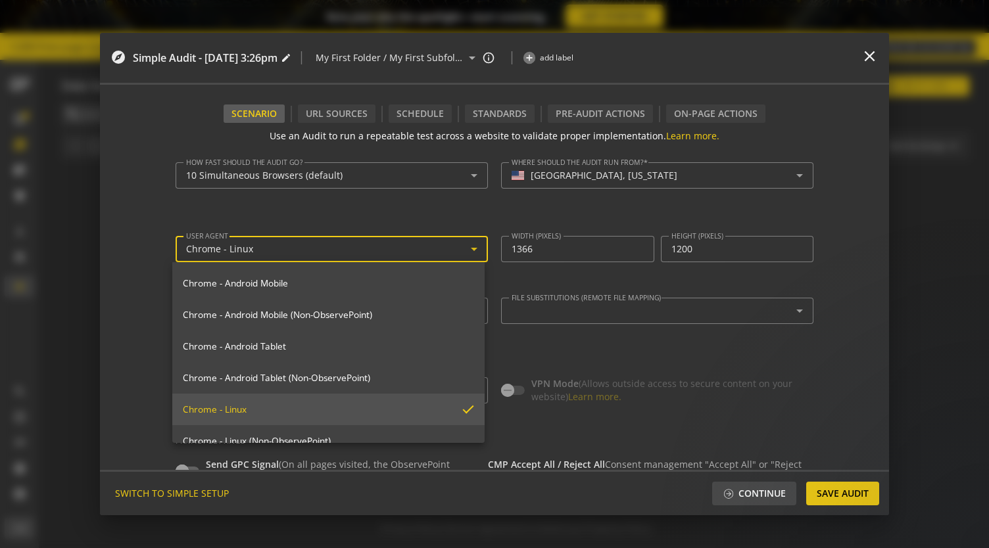
click at [144, 245] on div at bounding box center [494, 274] width 989 height 548
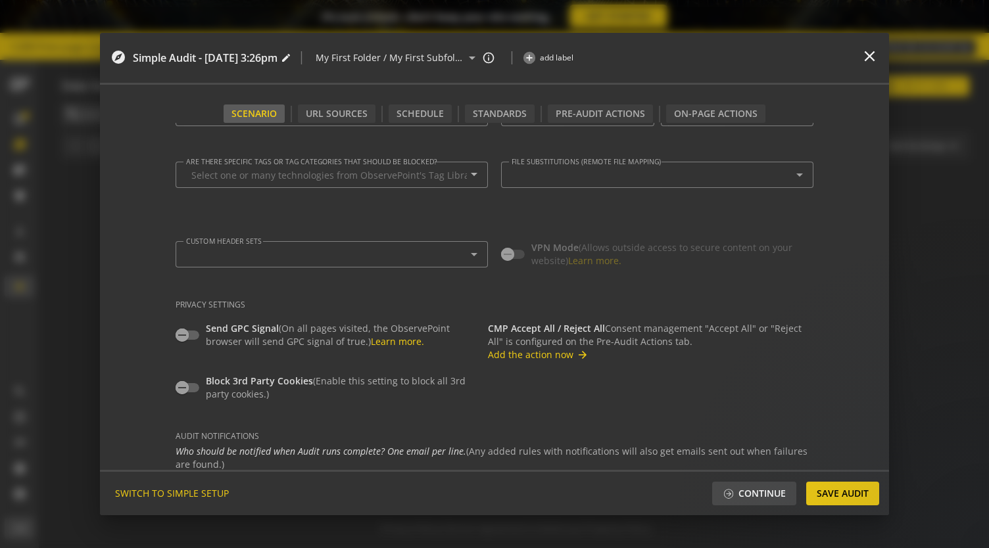
scroll to position [138, 0]
click at [513, 354] on button "Add the action now arrow_forward" at bounding box center [538, 353] width 101 height 13
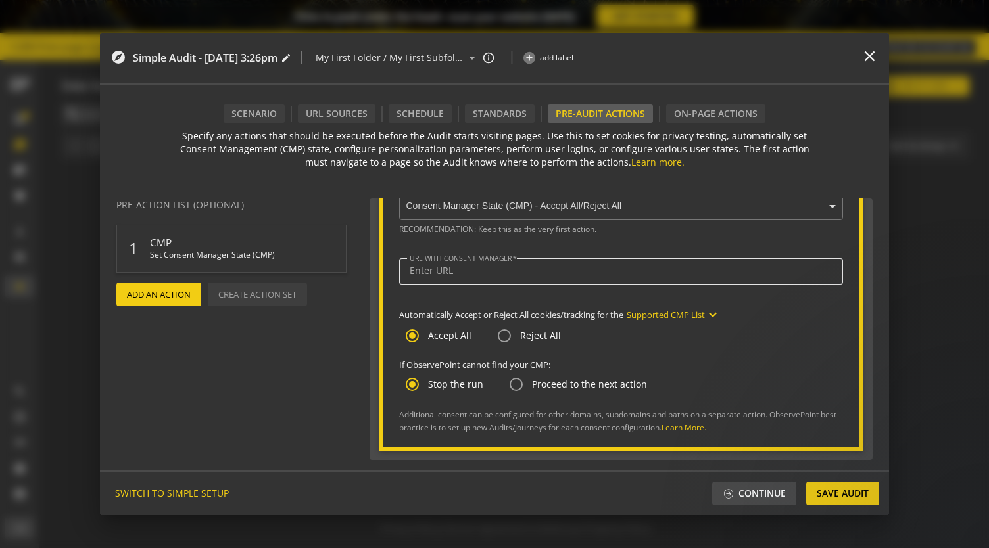
scroll to position [0, 0]
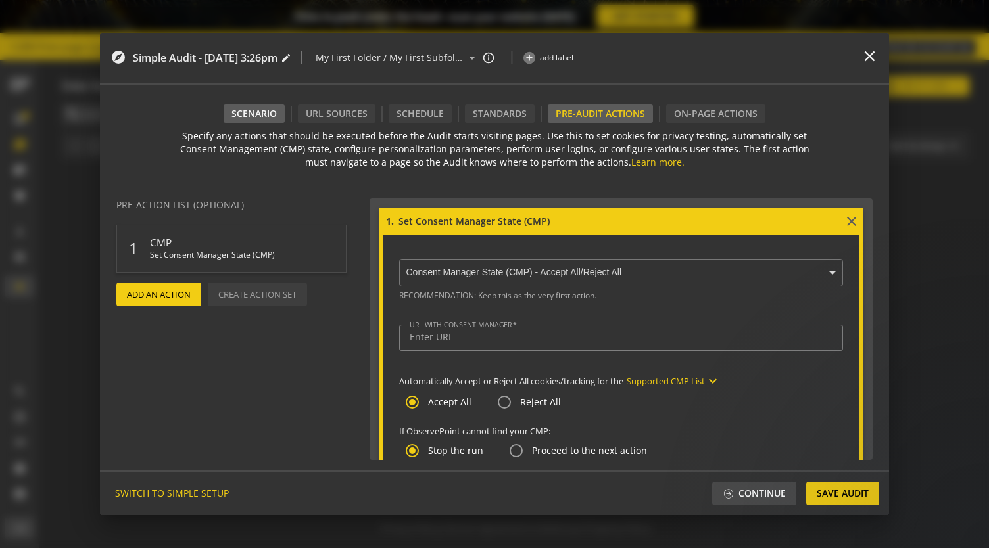
click at [258, 114] on div "Scenario" at bounding box center [254, 114] width 61 height 18
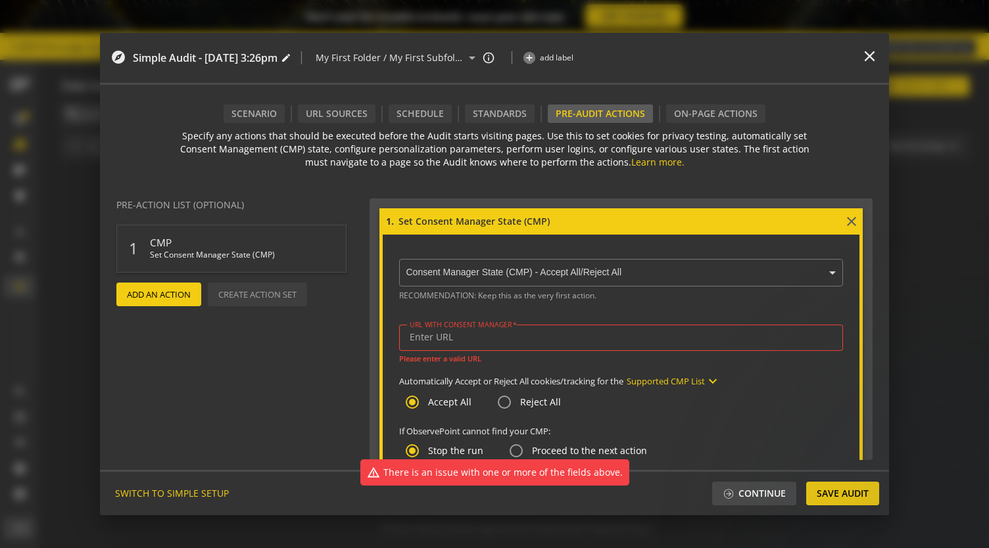
click at [347, 123] on div "Specify any actions that should be executed before the Audit starts visiting pa…" at bounding box center [494, 296] width 789 height 347
click at [276, 293] on div "Add An Action Create Action Set" at bounding box center [241, 295] width 256 height 24
click at [222, 248] on span "CMP" at bounding box center [235, 239] width 171 height 19
click at [331, 241] on mat-icon "delete" at bounding box center [335, 238] width 16 height 16
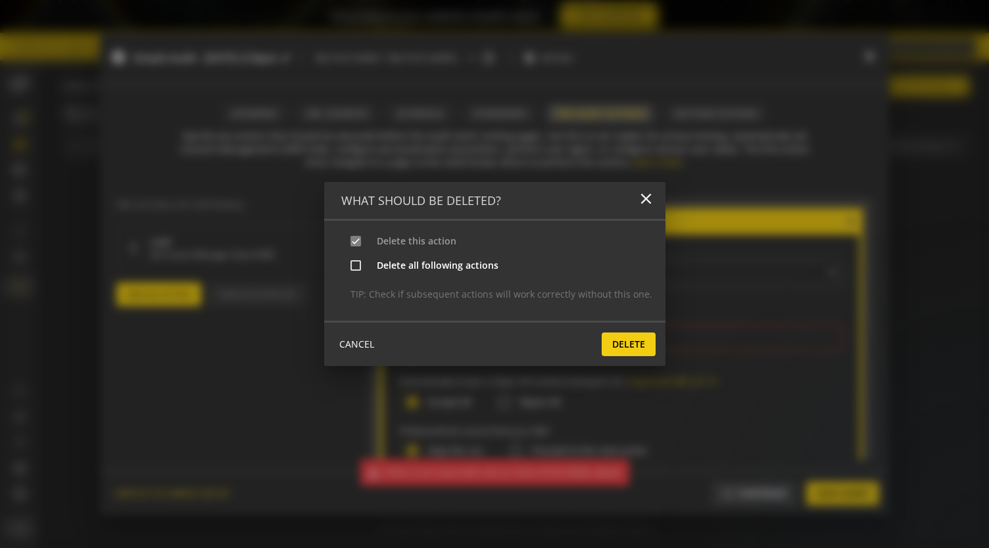
click at [373, 265] on div "Delete all following actions" at bounding box center [424, 265] width 148 height 13
click at [361, 265] on input "Delete all following actions" at bounding box center [355, 265] width 11 height 11
checkbox input "true"
click at [616, 339] on span "Delete" at bounding box center [628, 345] width 33 height 24
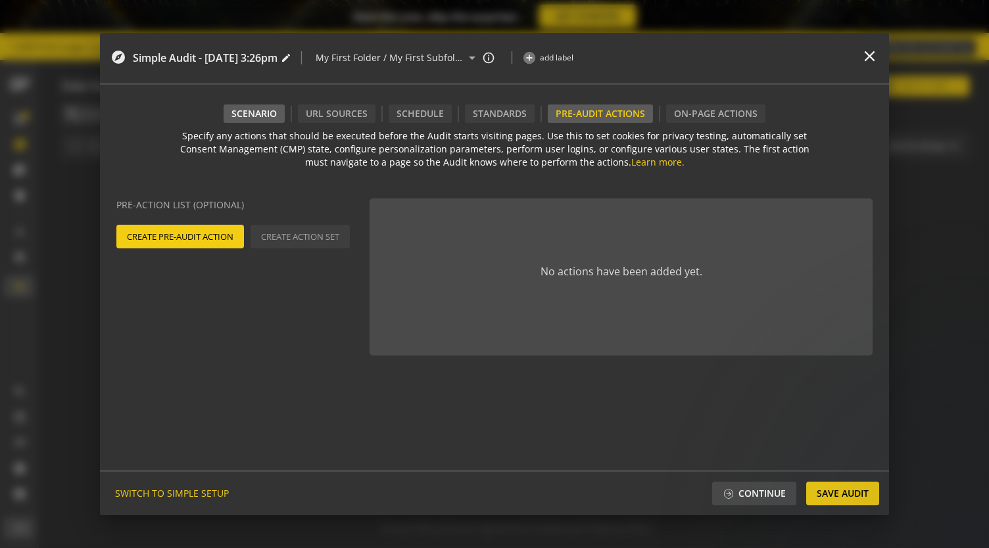
click at [260, 120] on div "Scenario" at bounding box center [254, 114] width 61 height 18
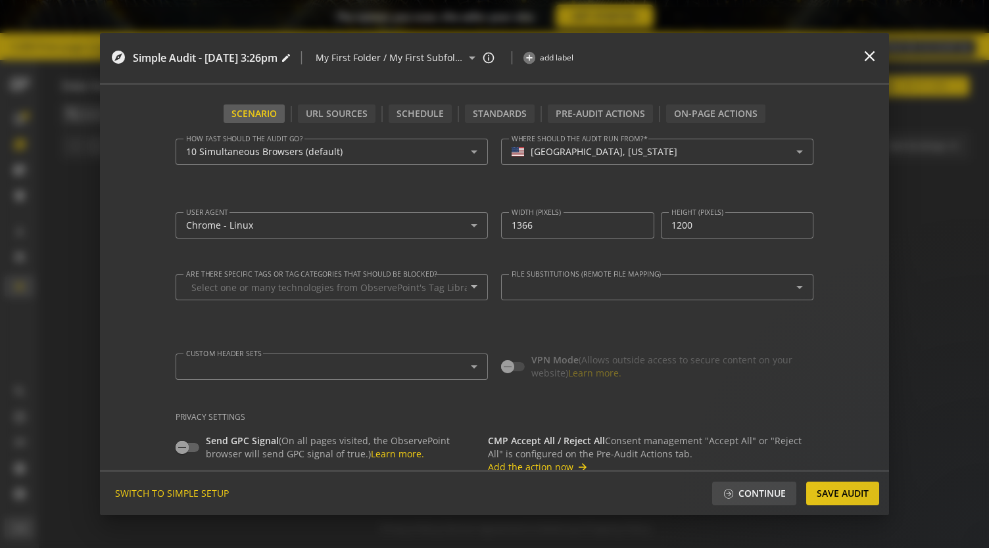
scroll to position [5, 0]
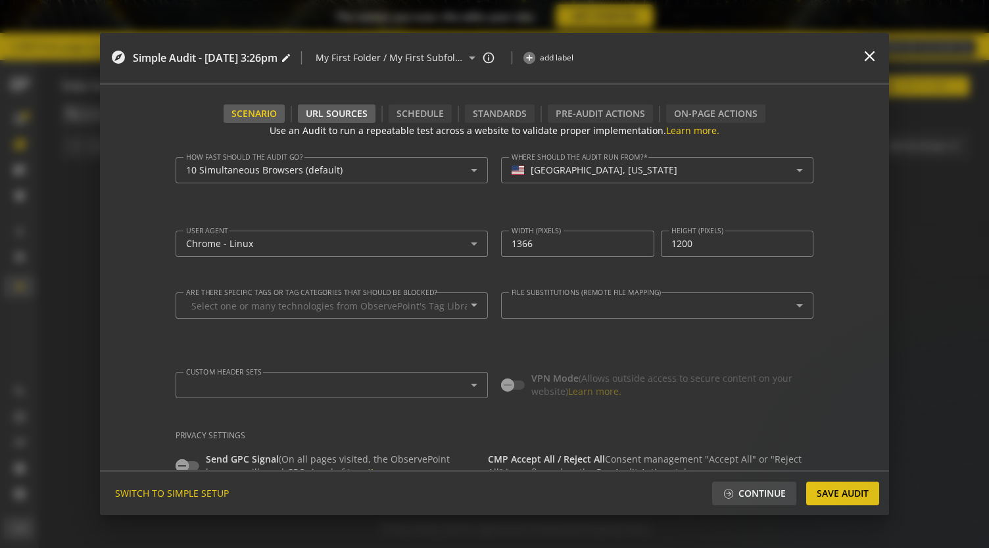
click at [337, 108] on div "URL Sources" at bounding box center [337, 114] width 78 height 18
